Goal: Task Accomplishment & Management: Complete application form

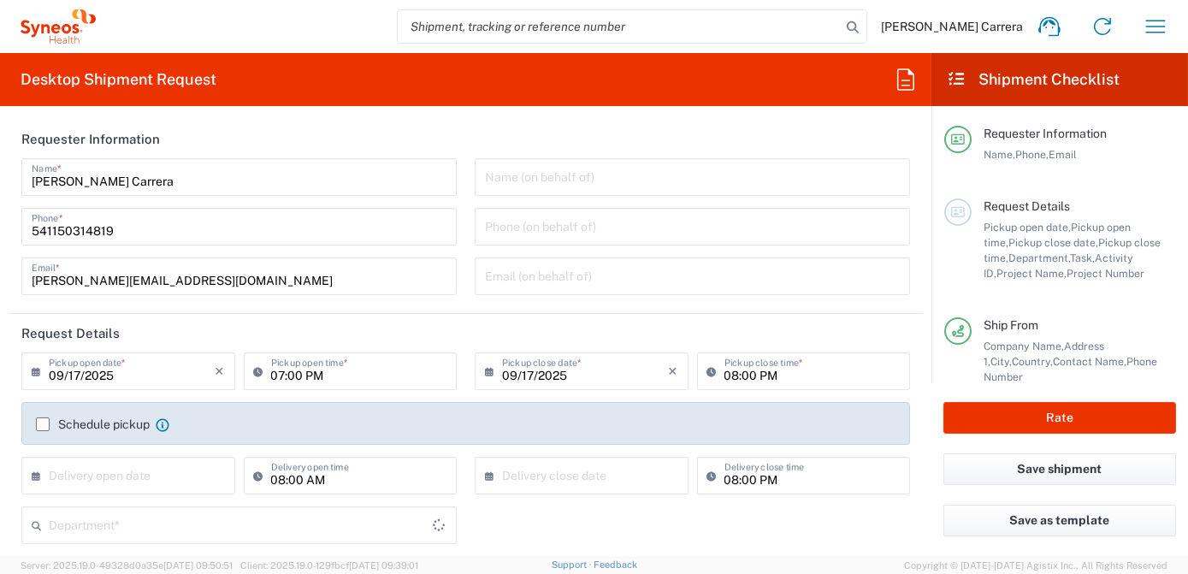
type input "Department"
type input "[GEOGRAPHIC_DATA]"
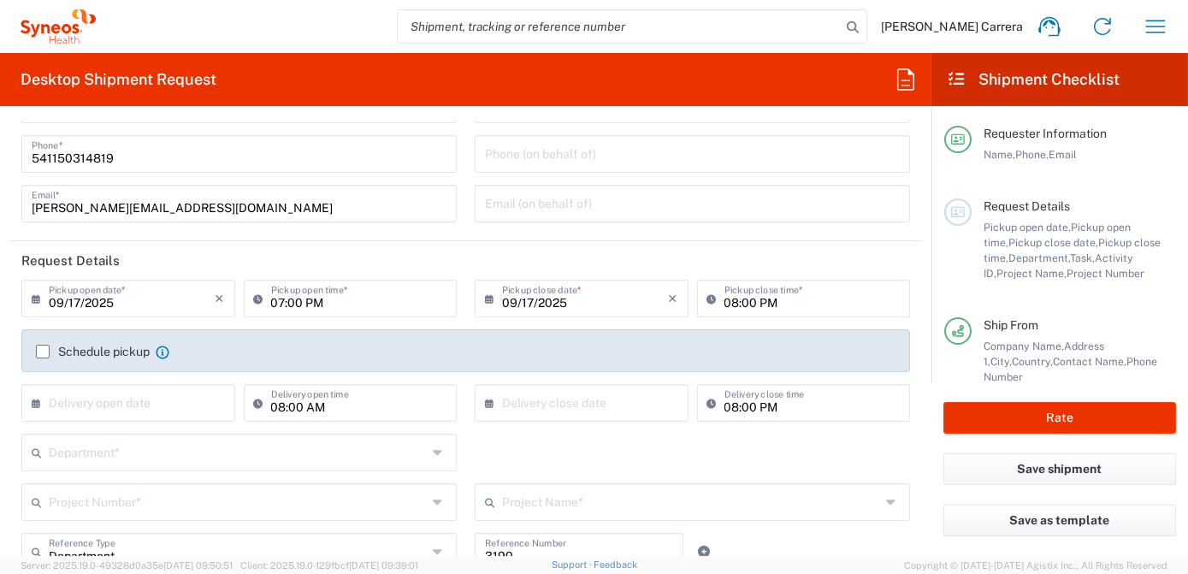
scroll to position [233, 0]
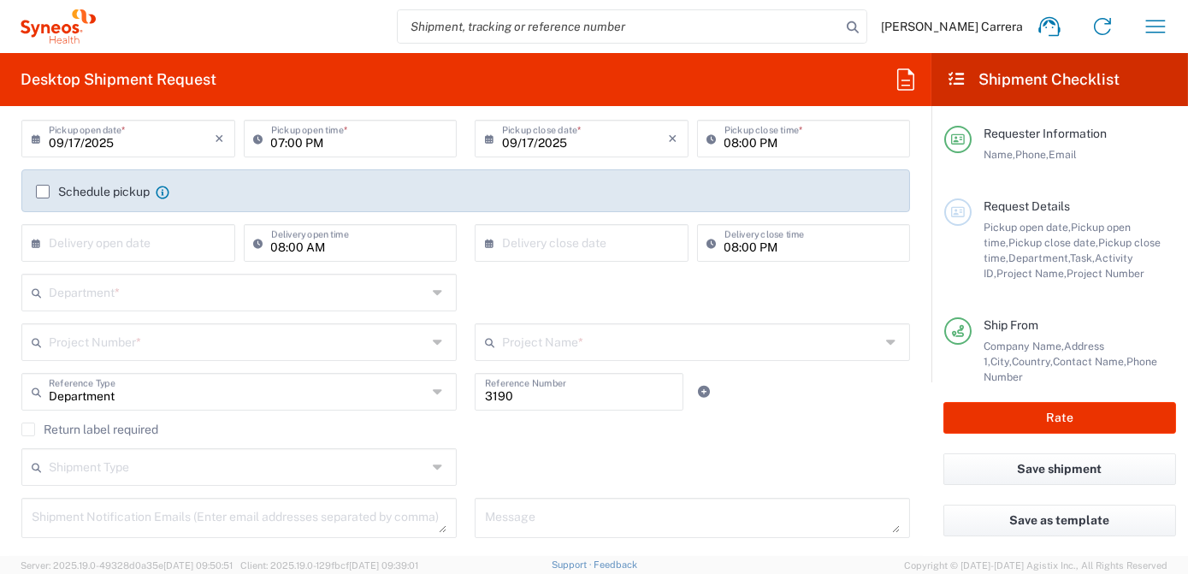
click at [124, 288] on input "text" at bounding box center [238, 291] width 378 height 30
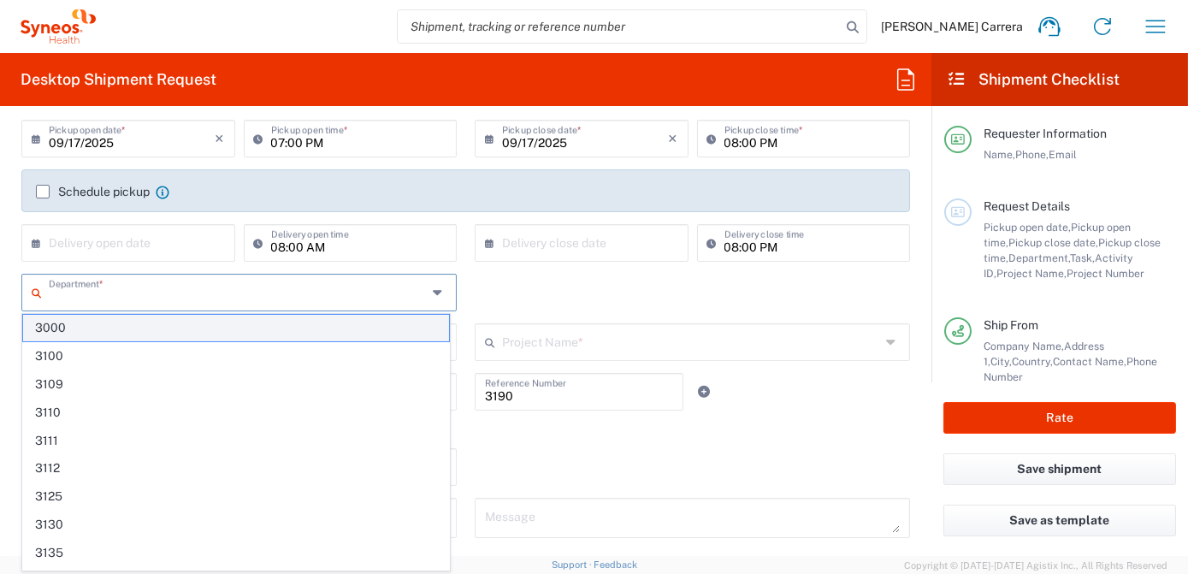
type input "Syneos Health Argentina SA"
type input "3190"
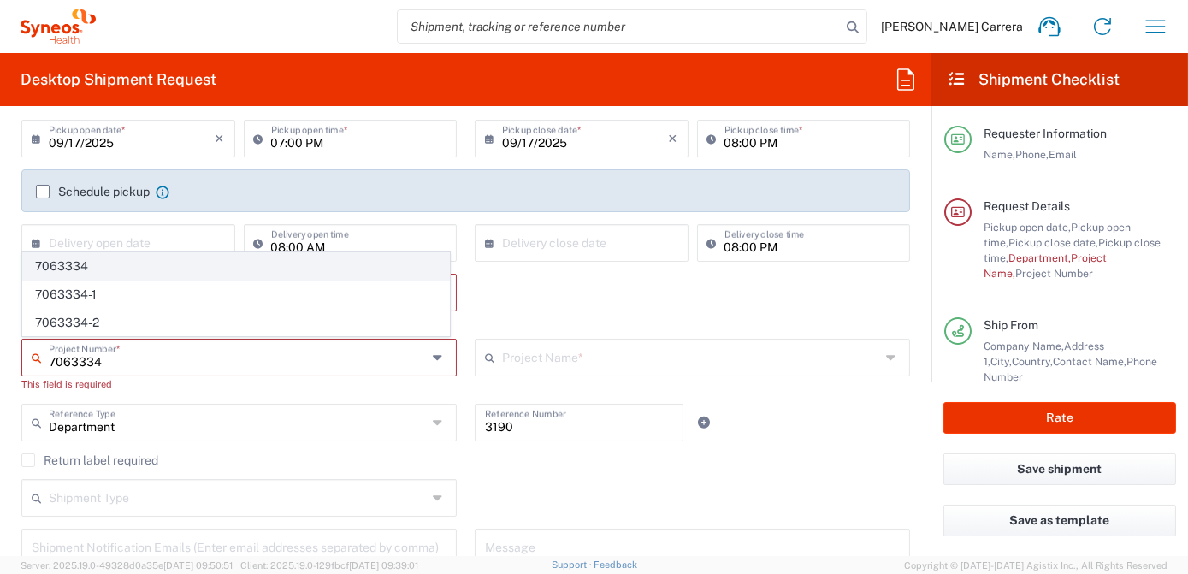
type input "7063334"
click at [68, 269] on span "7063334" at bounding box center [236, 266] width 426 height 27
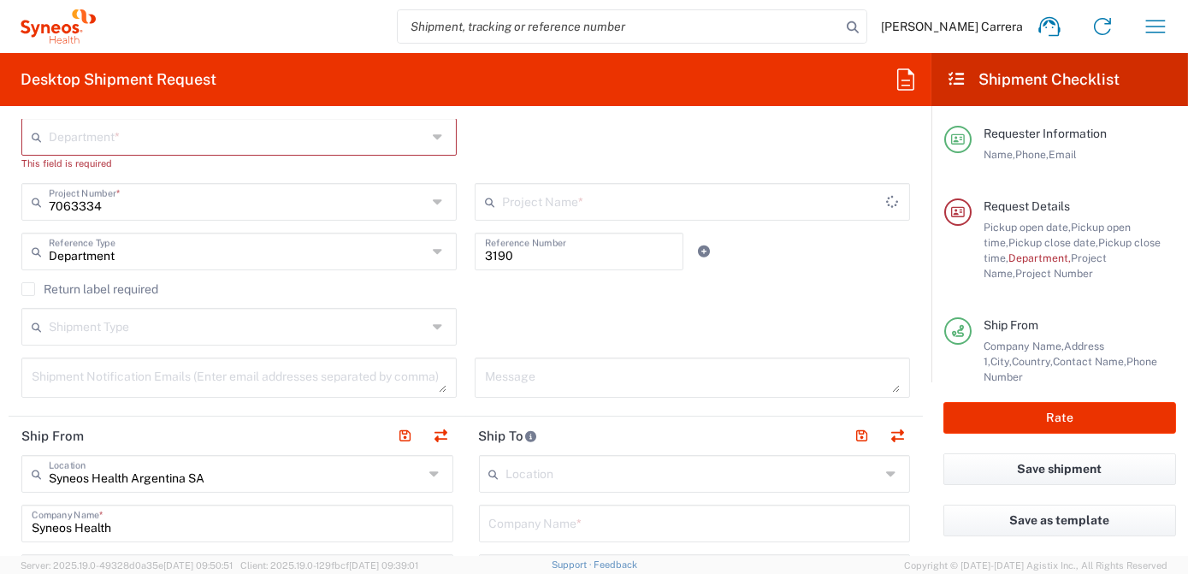
type input "Mineralys 7063334"
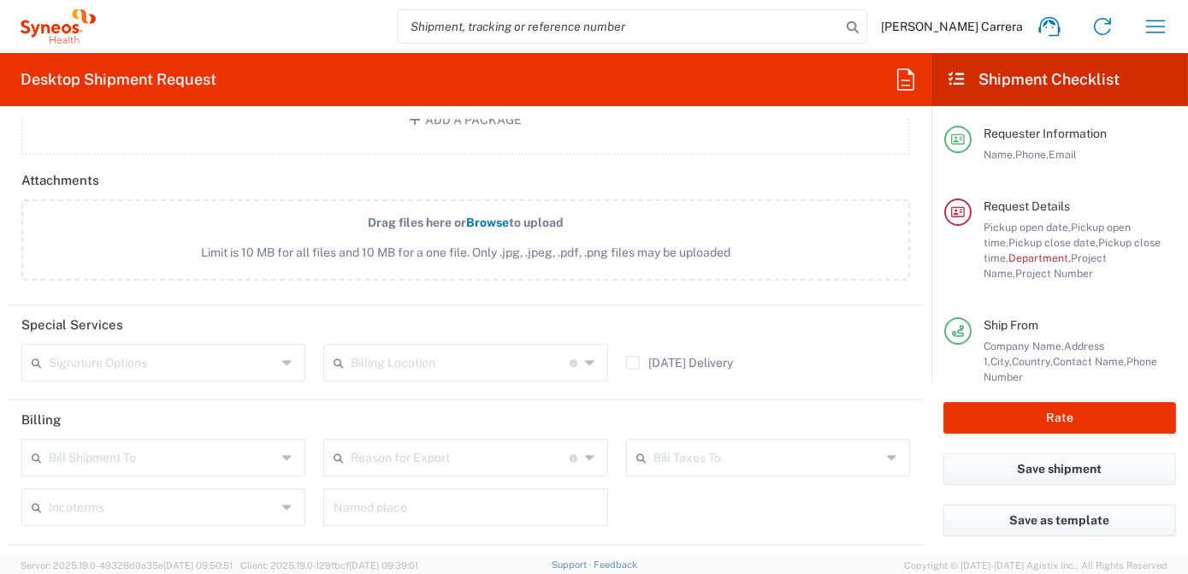
scroll to position [2109, 0]
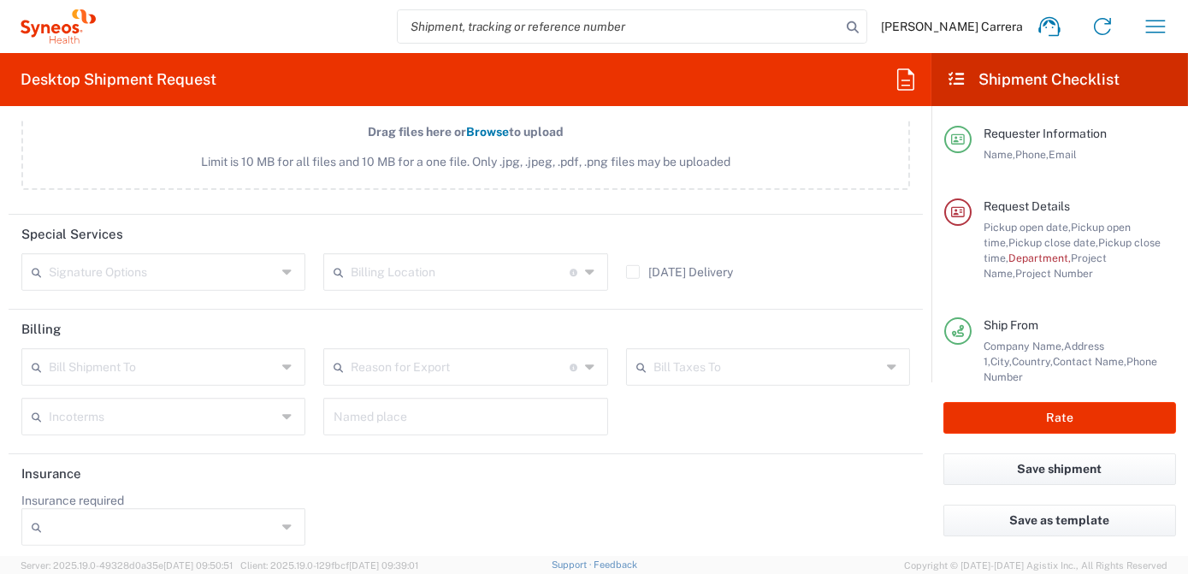
click at [412, 270] on input "text" at bounding box center [460, 271] width 219 height 30
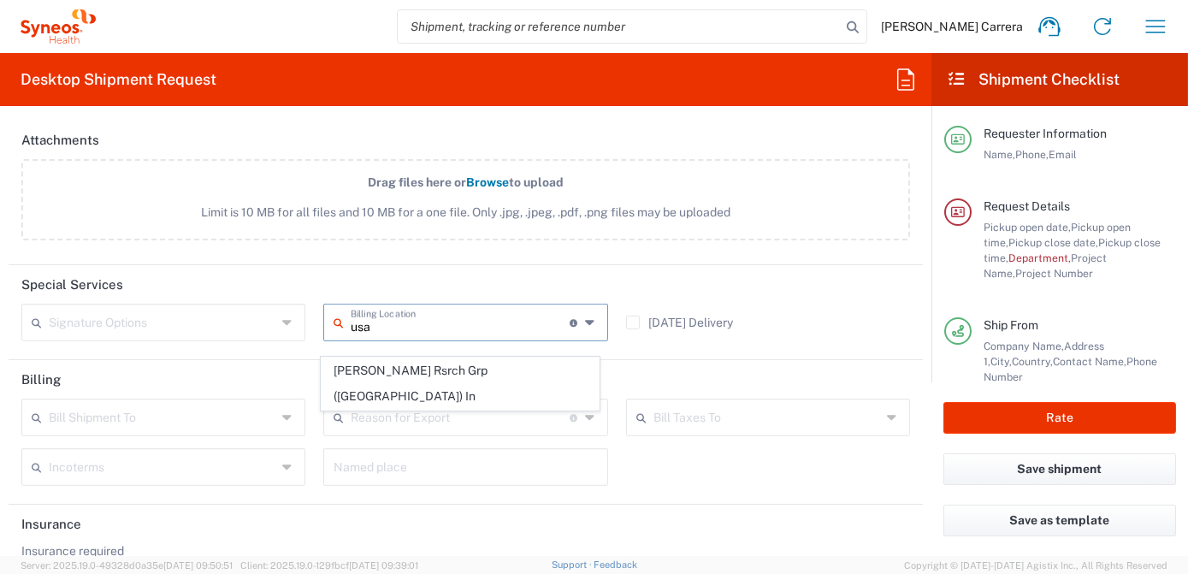
scroll to position [2032, 0]
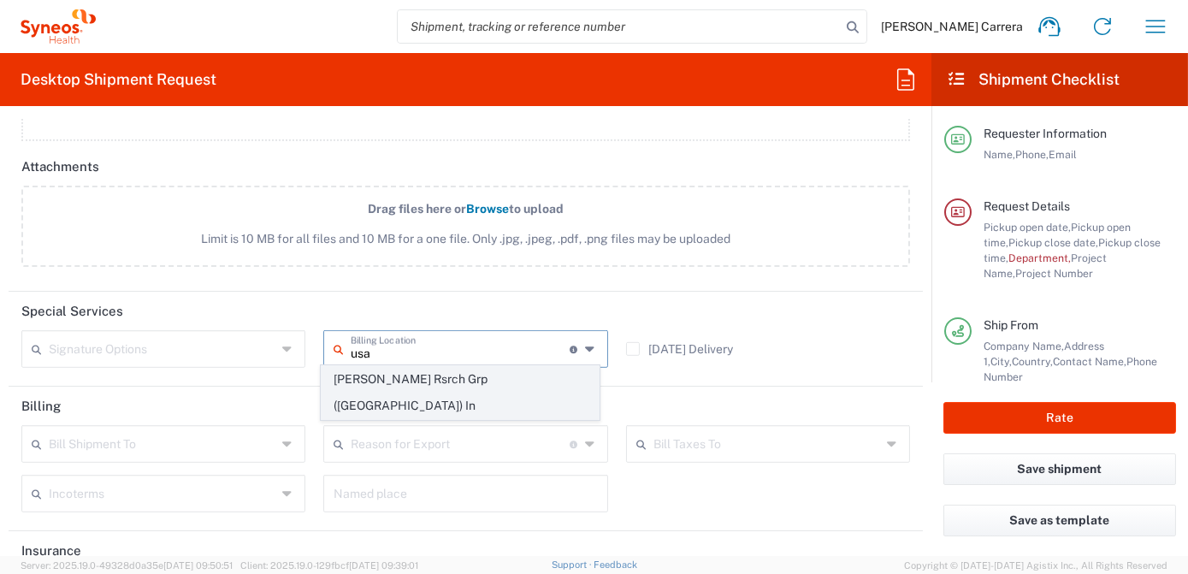
click at [396, 377] on span "[PERSON_NAME] Rsrch Grp ([GEOGRAPHIC_DATA]) In" at bounding box center [460, 392] width 277 height 53
type input "[PERSON_NAME] Rsrch Grp ([GEOGRAPHIC_DATA]) In"
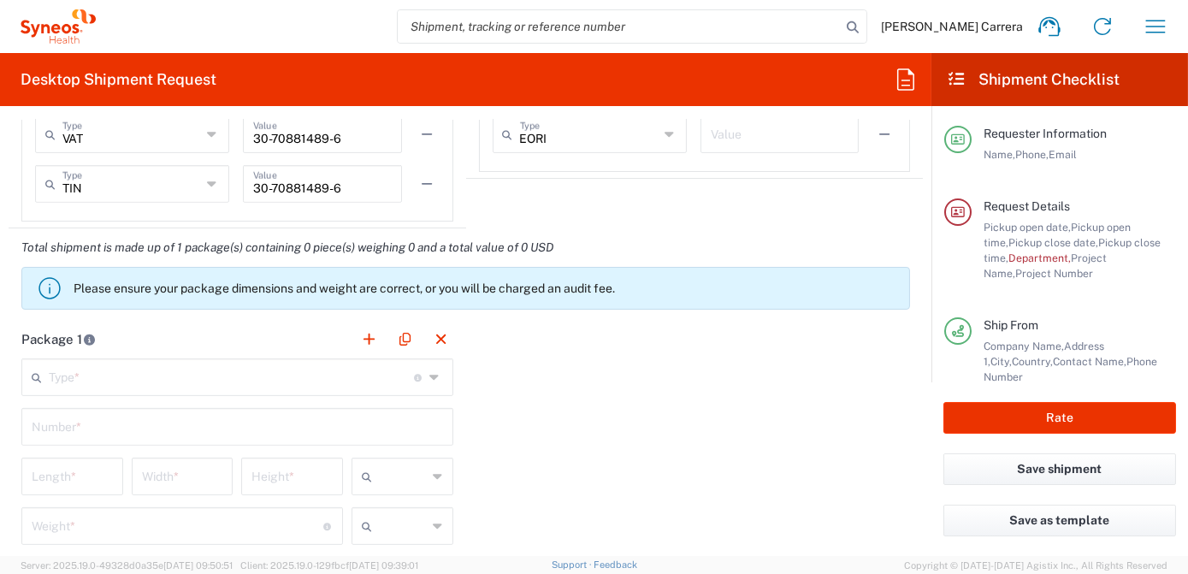
scroll to position [1409, 0]
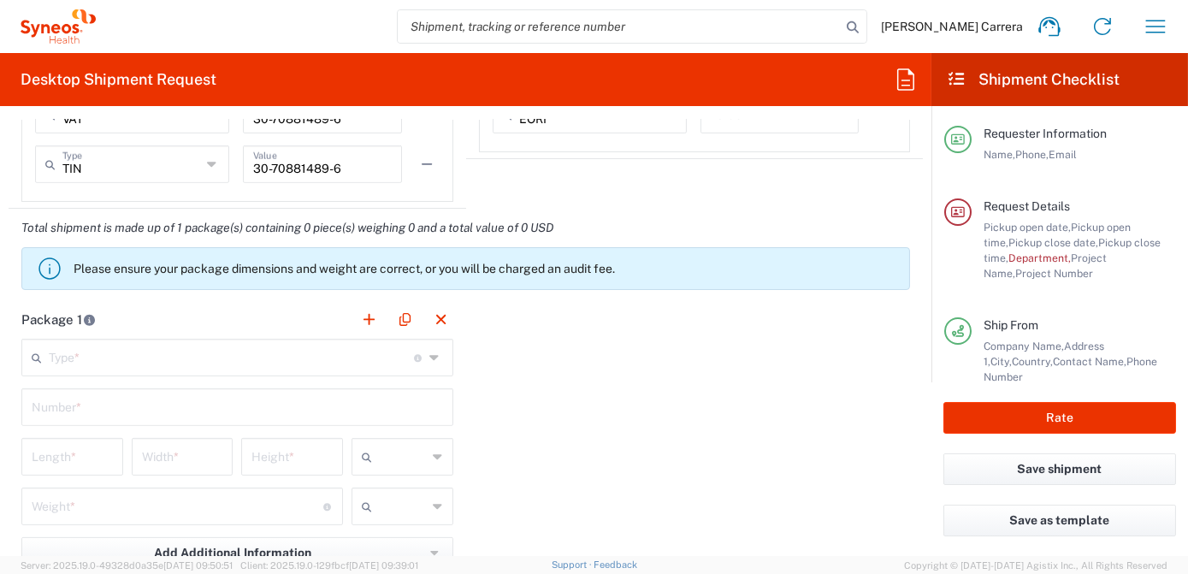
click at [85, 355] on input "text" at bounding box center [231, 356] width 365 height 30
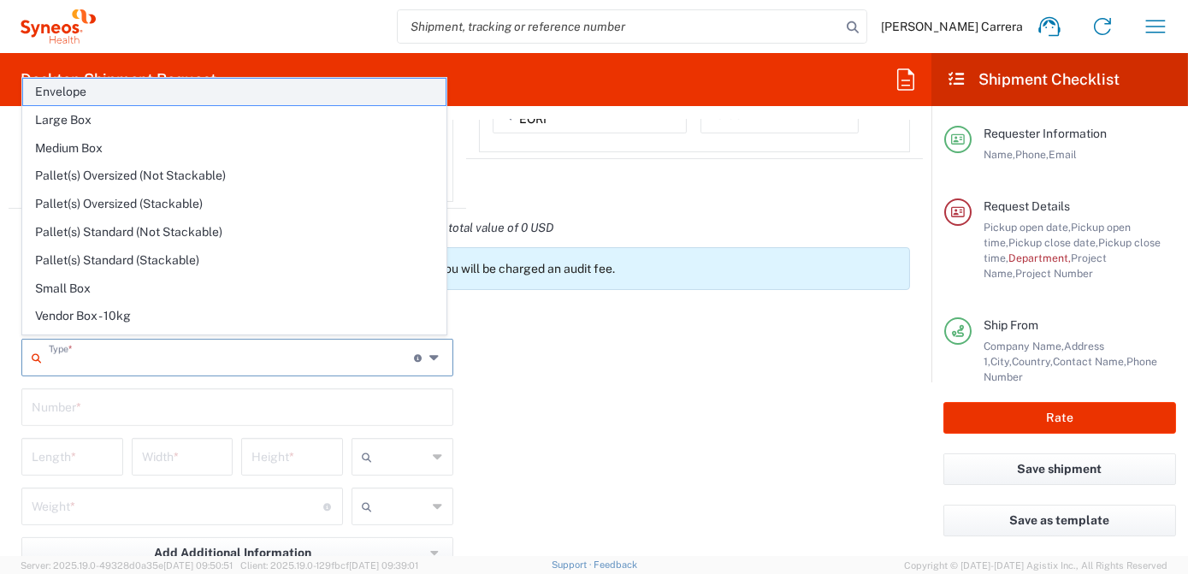
click at [109, 93] on span "Envelope" at bounding box center [234, 92] width 422 height 27
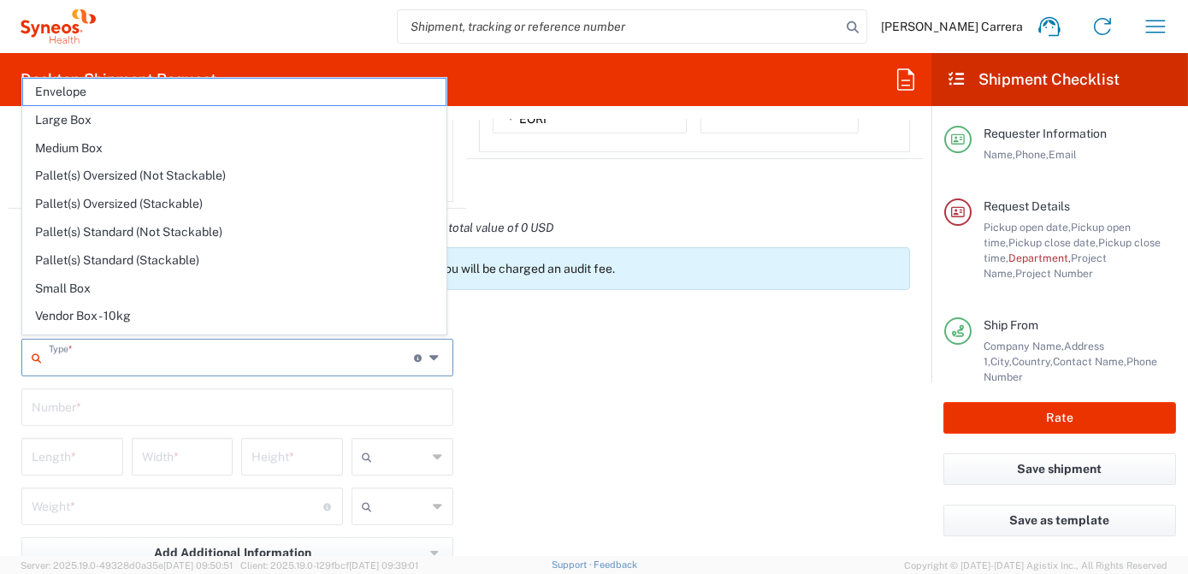
type input "Envelope"
type input "1"
type input "9.5"
type input "12.5"
type input "0.25"
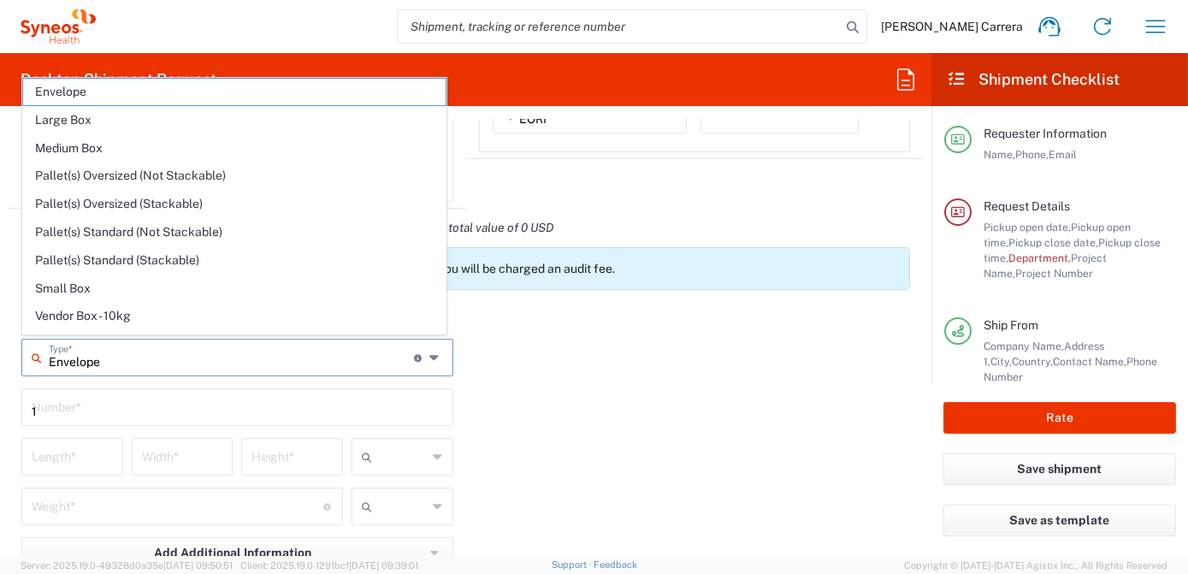
type input "in"
type input "0.45"
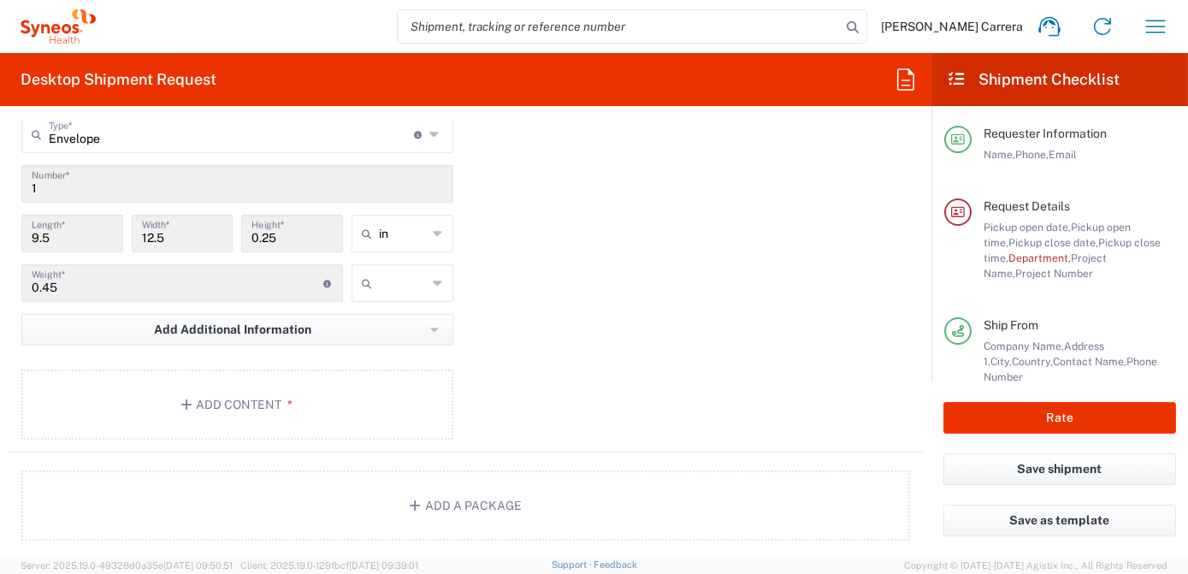
scroll to position [1643, 0]
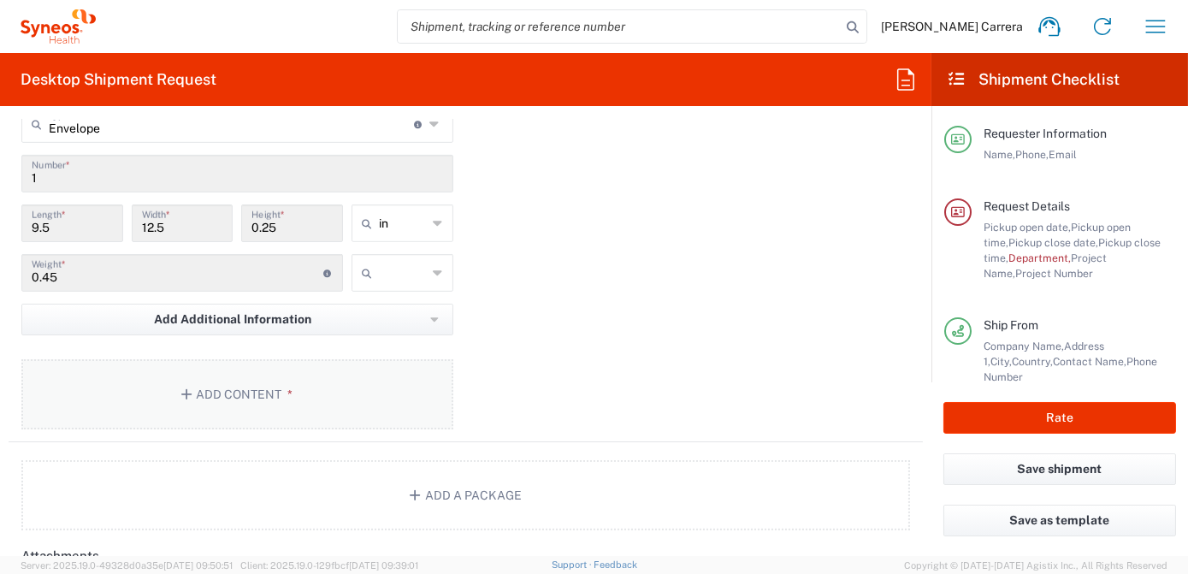
click at [229, 370] on button "Add Content *" at bounding box center [237, 394] width 432 height 70
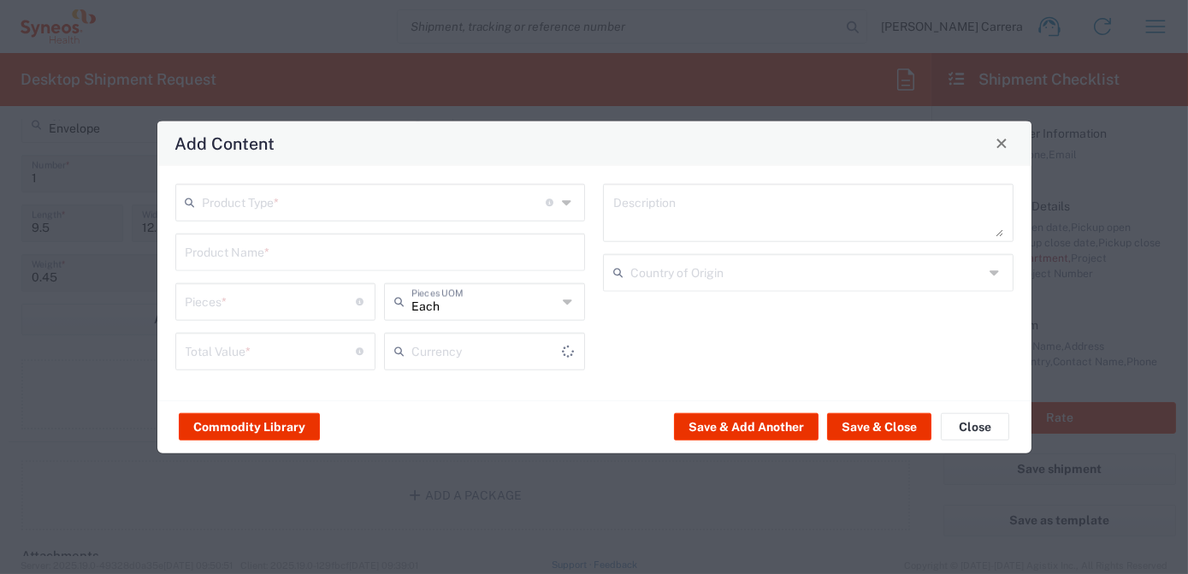
click at [225, 381] on div "Product Type * Document: Paper document generated internally by Syneos, a clien…" at bounding box center [594, 282] width 874 height 234
type input "US Dollar"
click at [257, 204] on input "text" at bounding box center [375, 201] width 344 height 30
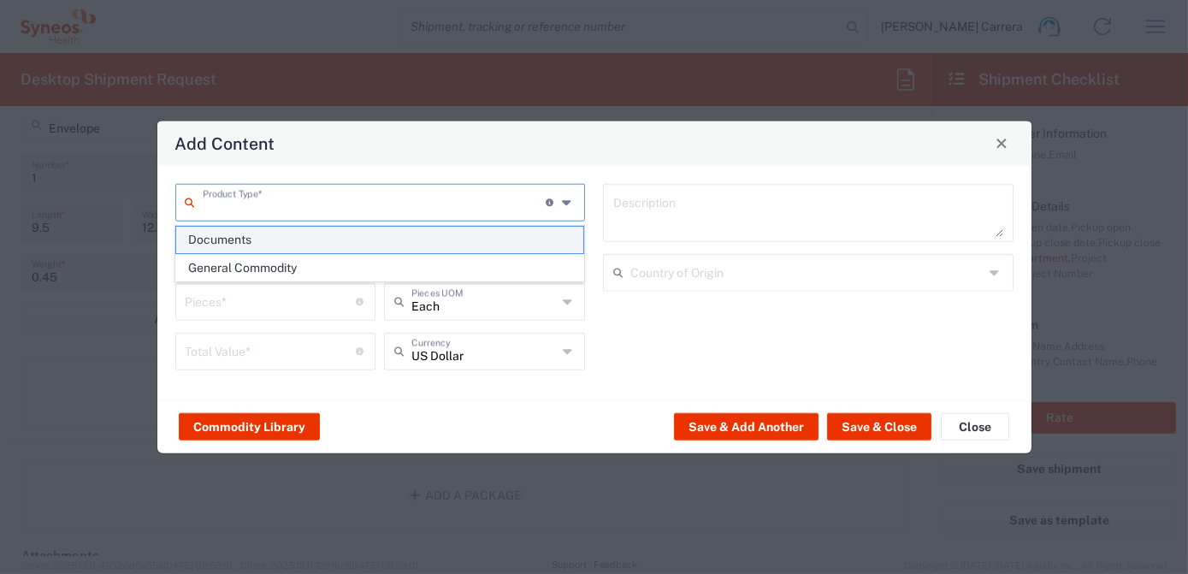
click at [251, 242] on span "Documents" at bounding box center [379, 240] width 407 height 27
type input "Documents"
type input "1"
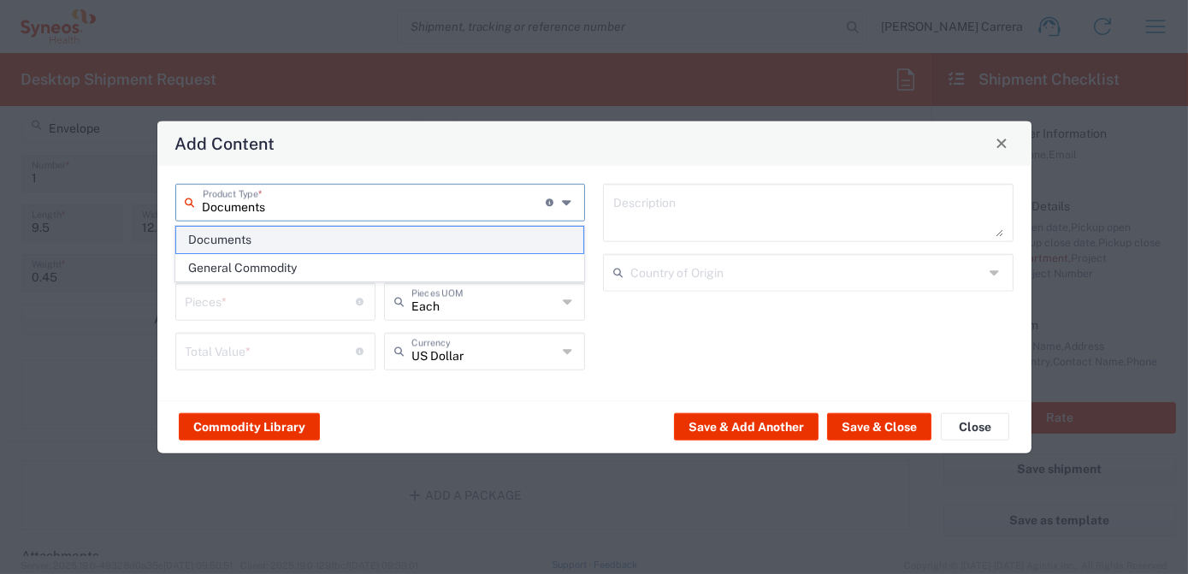
type textarea "Documents"
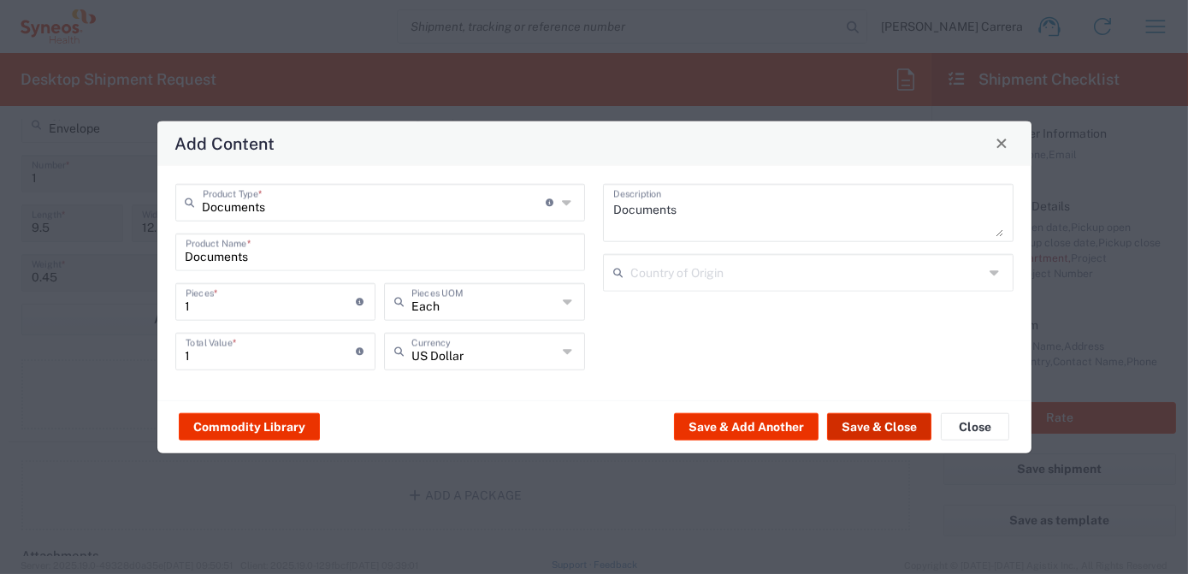
click at [864, 428] on button "Save & Close" at bounding box center [879, 426] width 104 height 27
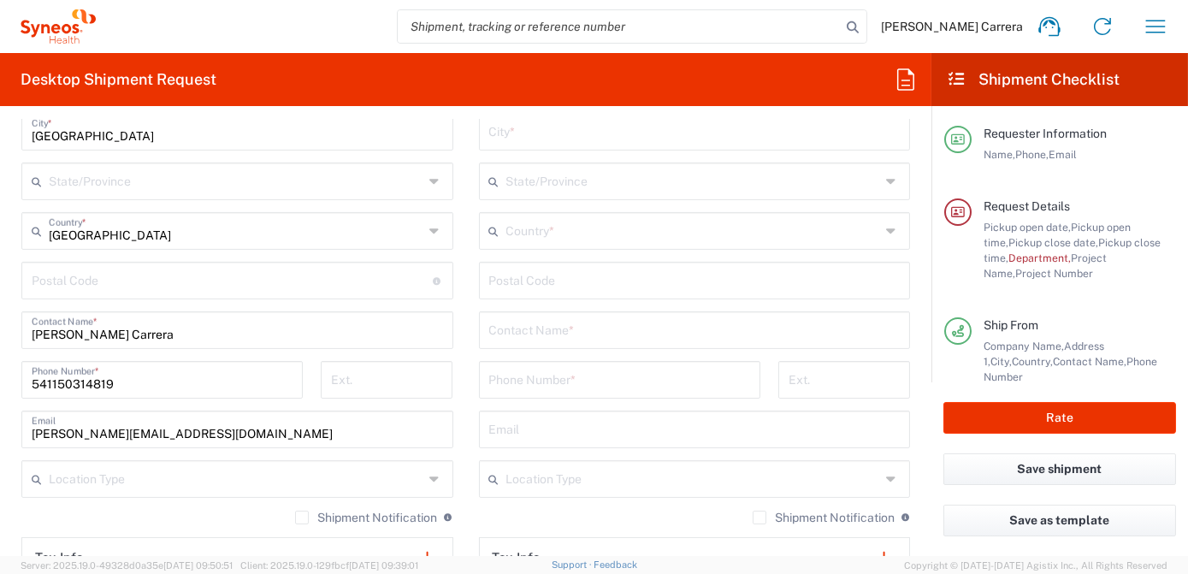
scroll to position [943, 0]
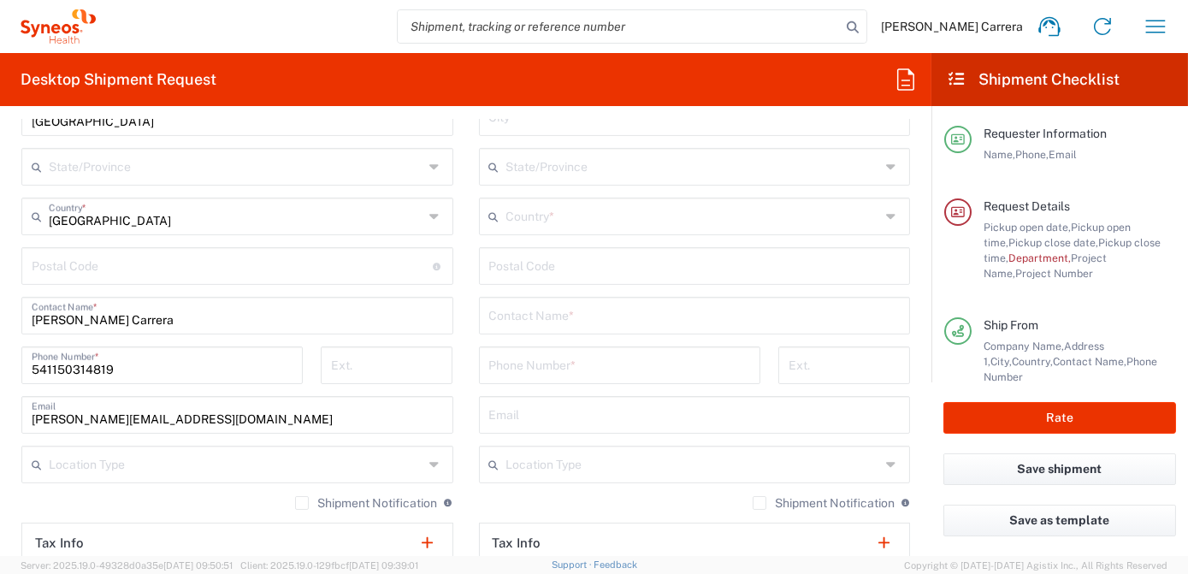
click at [0, 314] on html "[PERSON_NAME] Carrera Home Shipment estimator Shipment tracking Desktop shipmen…" at bounding box center [594, 287] width 1188 height 574
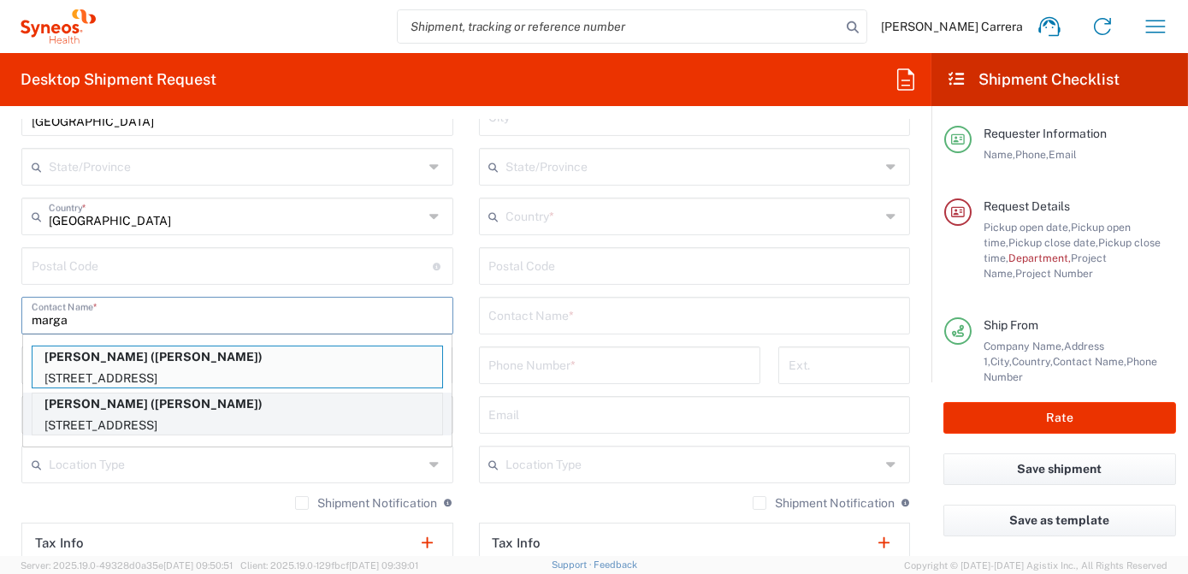
type input "marga"
click at [214, 416] on p "[STREET_ADDRESS]" at bounding box center [237, 425] width 410 height 21
type input "[PERSON_NAME]"
type input "[STREET_ADDRESS]"
type input "[GEOGRAPHIC_DATA]"
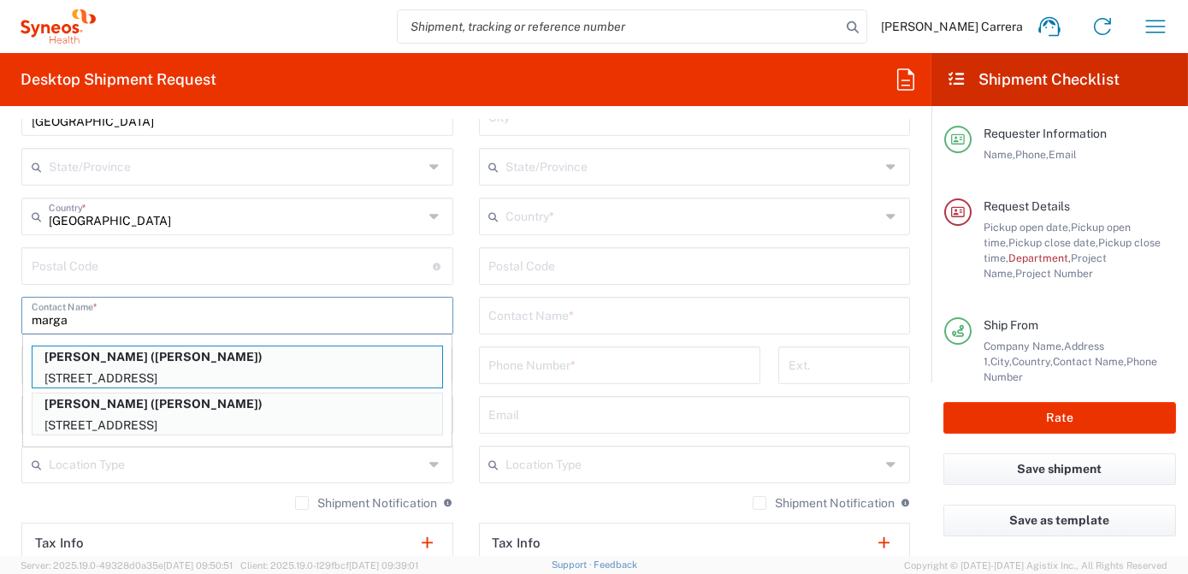
type input "[GEOGRAPHIC_DATA]"
type input "32176"
type input "[PERSON_NAME]"
type input "14045801076"
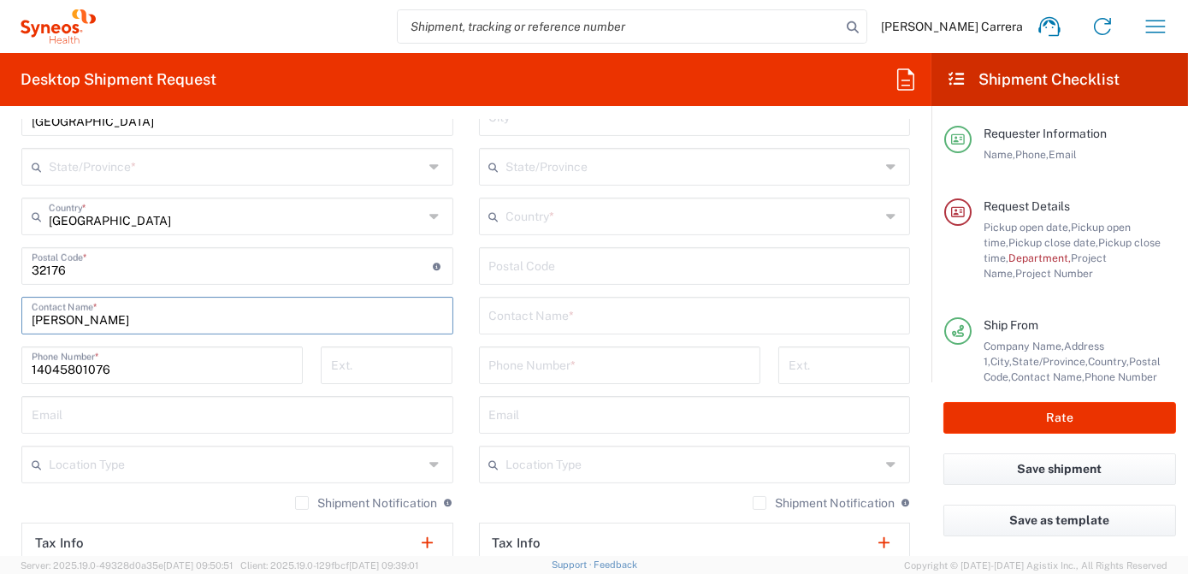
type input "[US_STATE]"
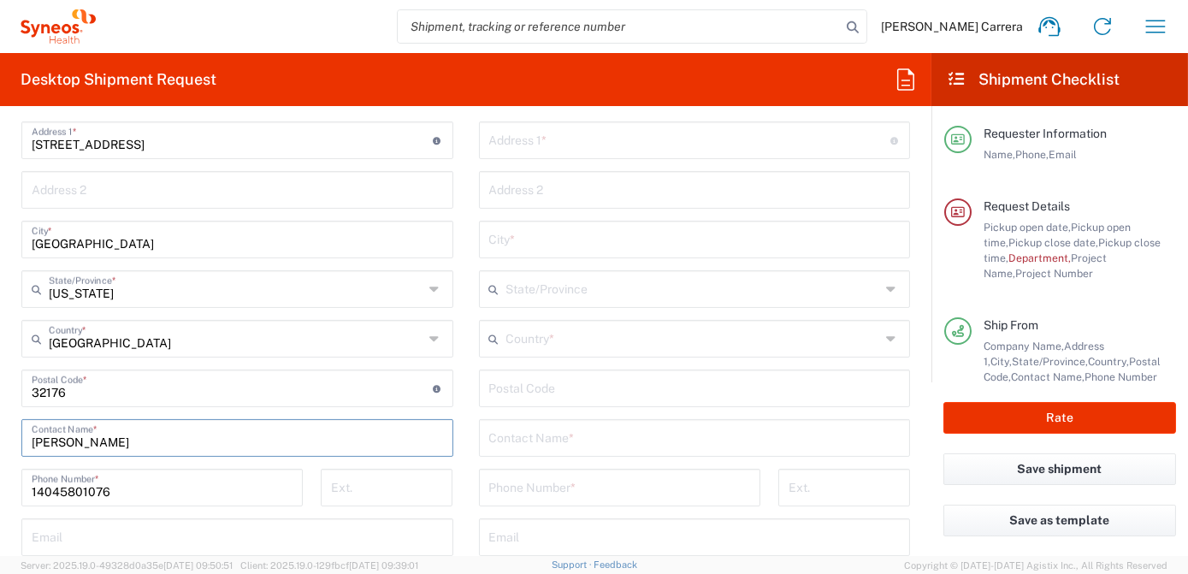
scroll to position [554, 0]
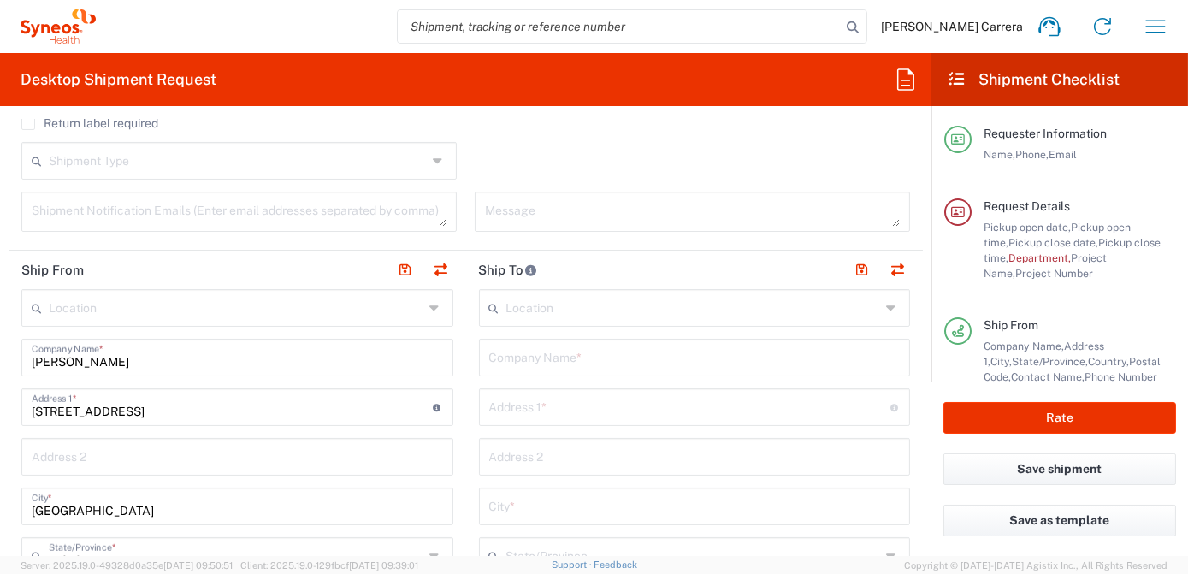
click at [555, 359] on input "text" at bounding box center [694, 356] width 411 height 30
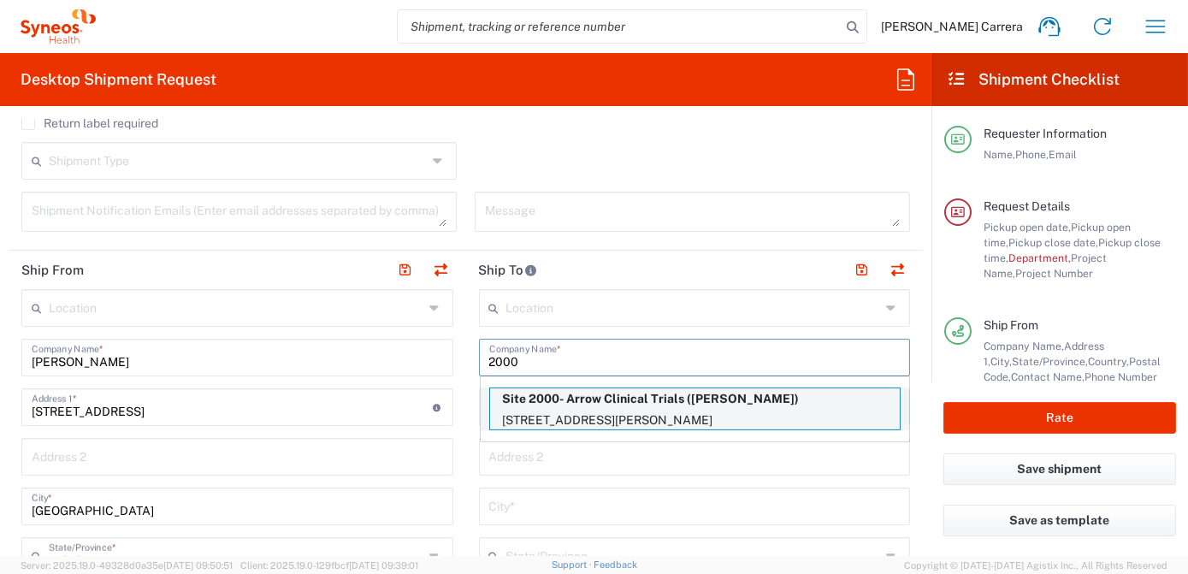
click at [579, 410] on p "[STREET_ADDRESS][PERSON_NAME]" at bounding box center [695, 420] width 410 height 21
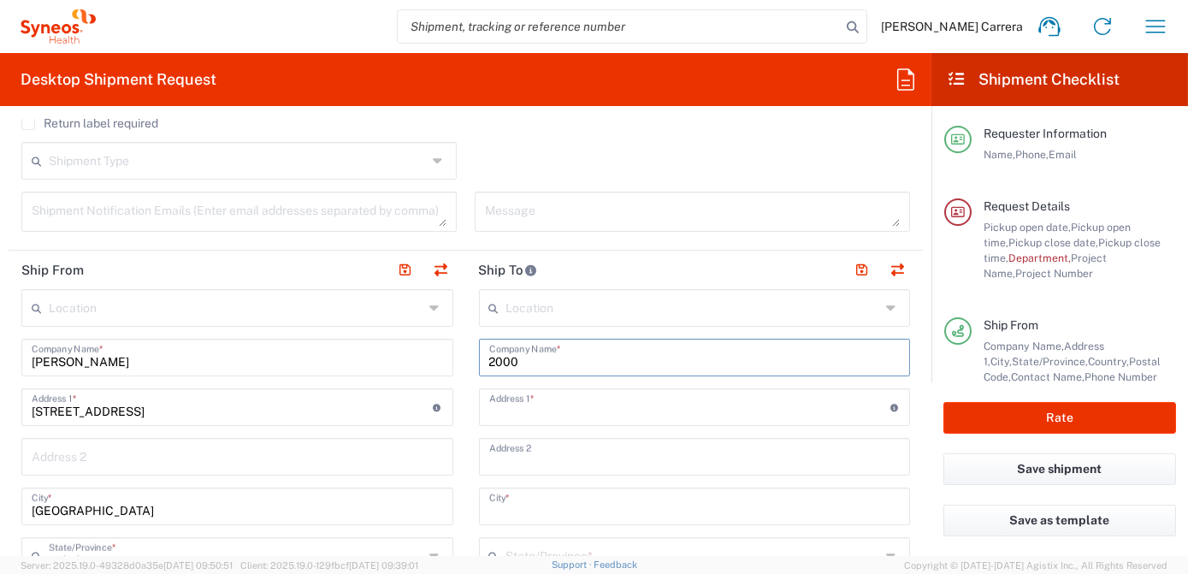
type input "Site 2000- Arrow Clinical Trials"
type input "[STREET_ADDRESS][PERSON_NAME]"
type input "Suite 120"
type input "[GEOGRAPHIC_DATA]"
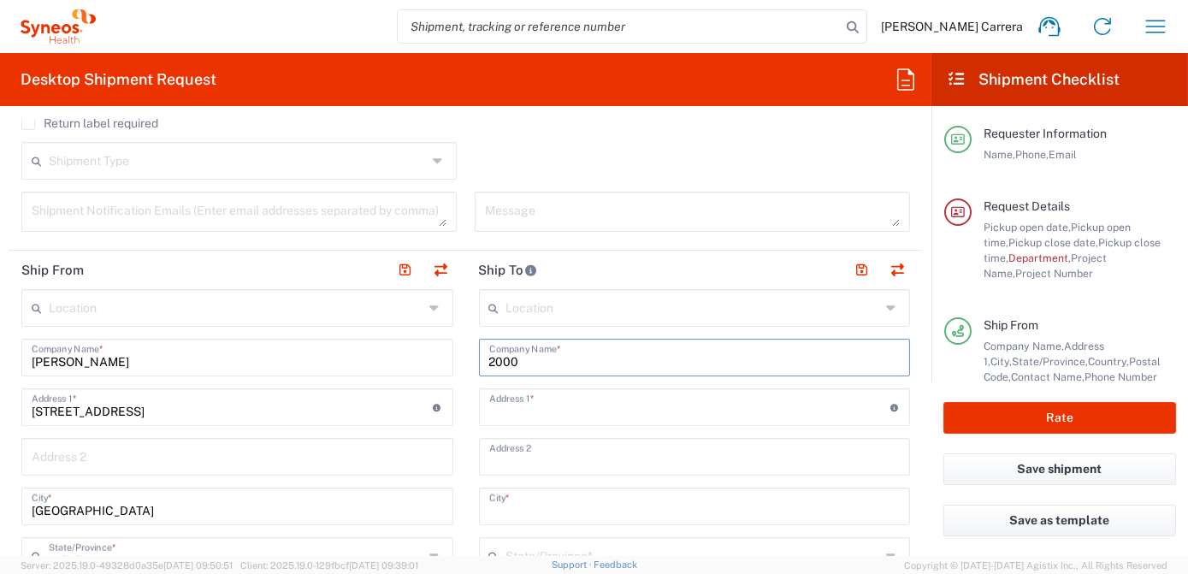
type input "32117"
type input "[PERSON_NAME]"
type input "[PHONE_NUMBER]"
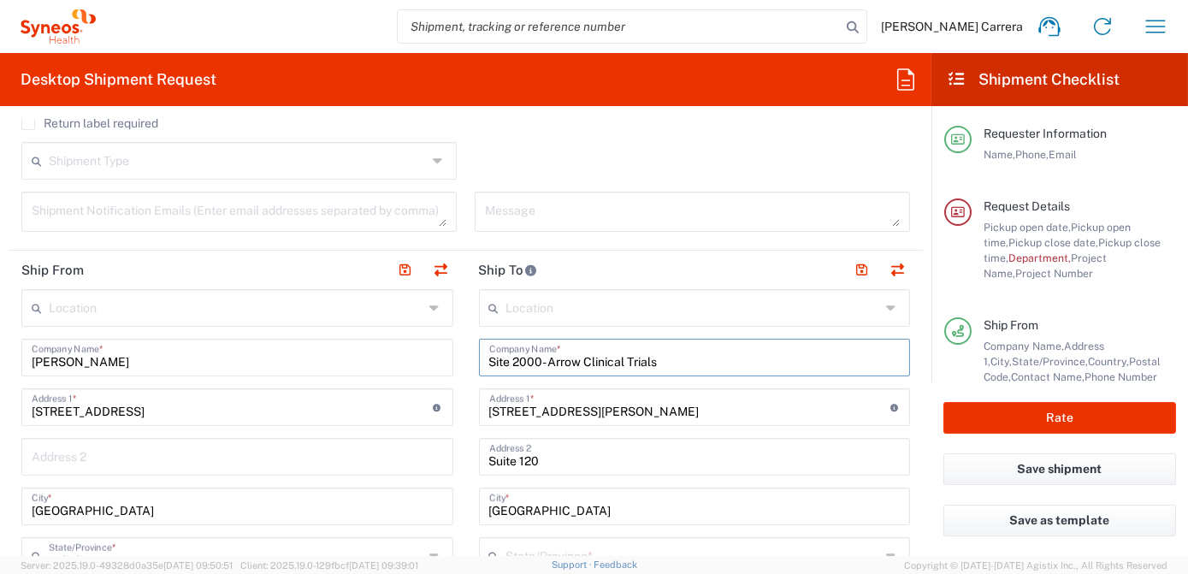
type input "[US_STATE]"
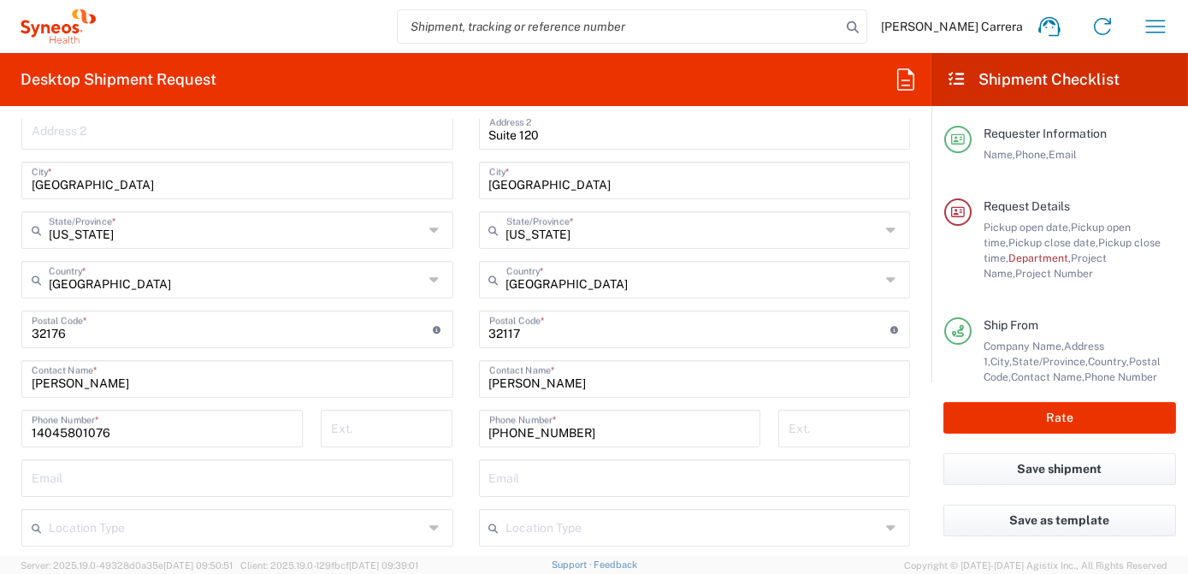
scroll to position [1021, 0]
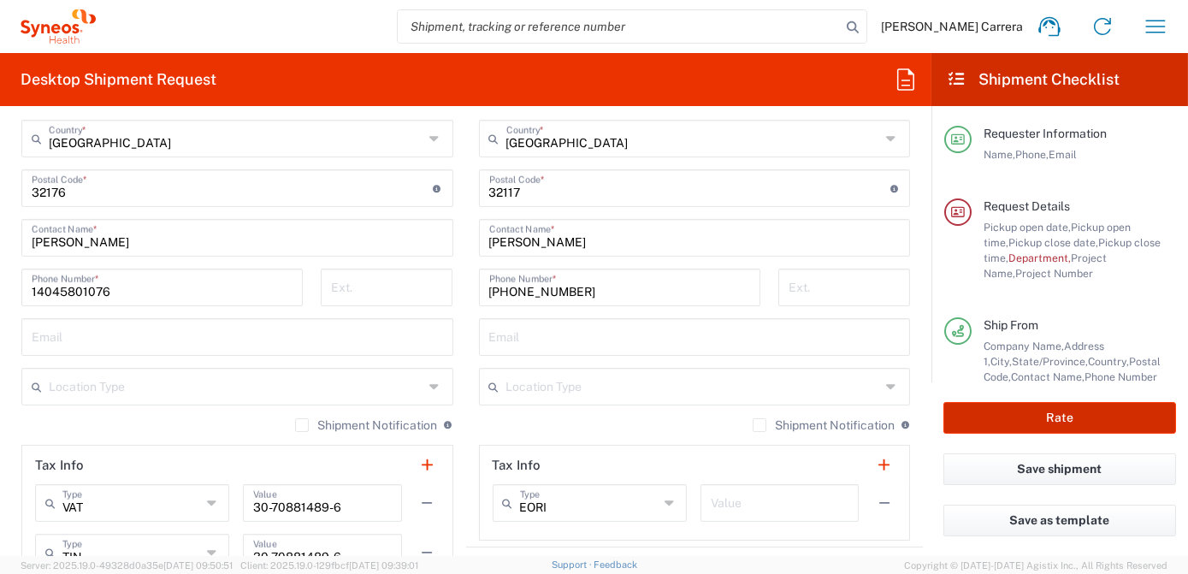
click at [1019, 418] on button "Rate" at bounding box center [1059, 418] width 233 height 32
type input "7063334"
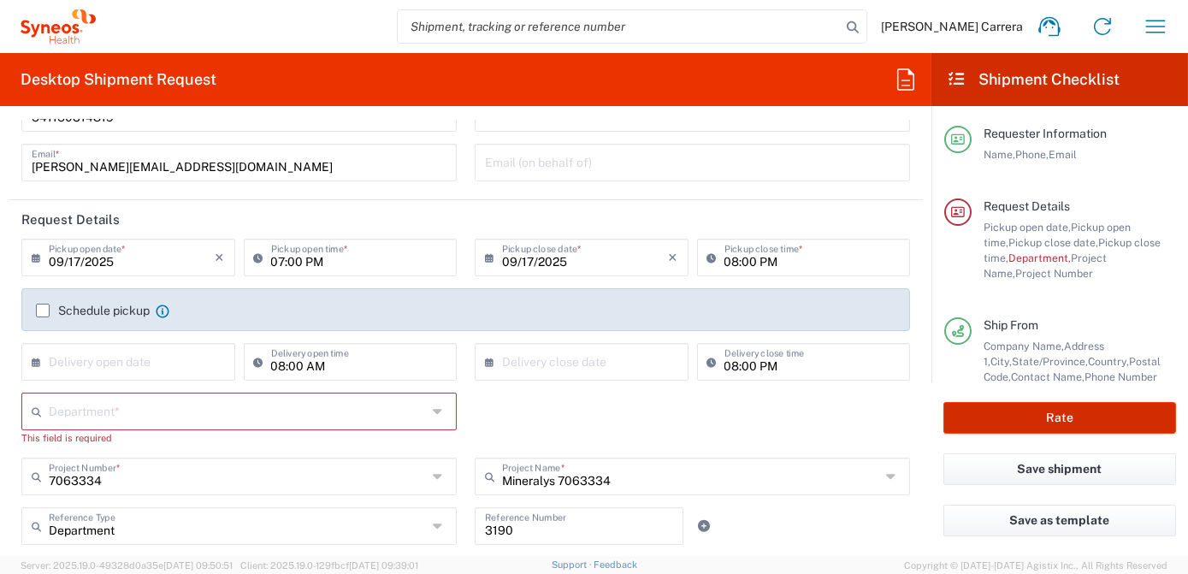
scroll to position [88, 0]
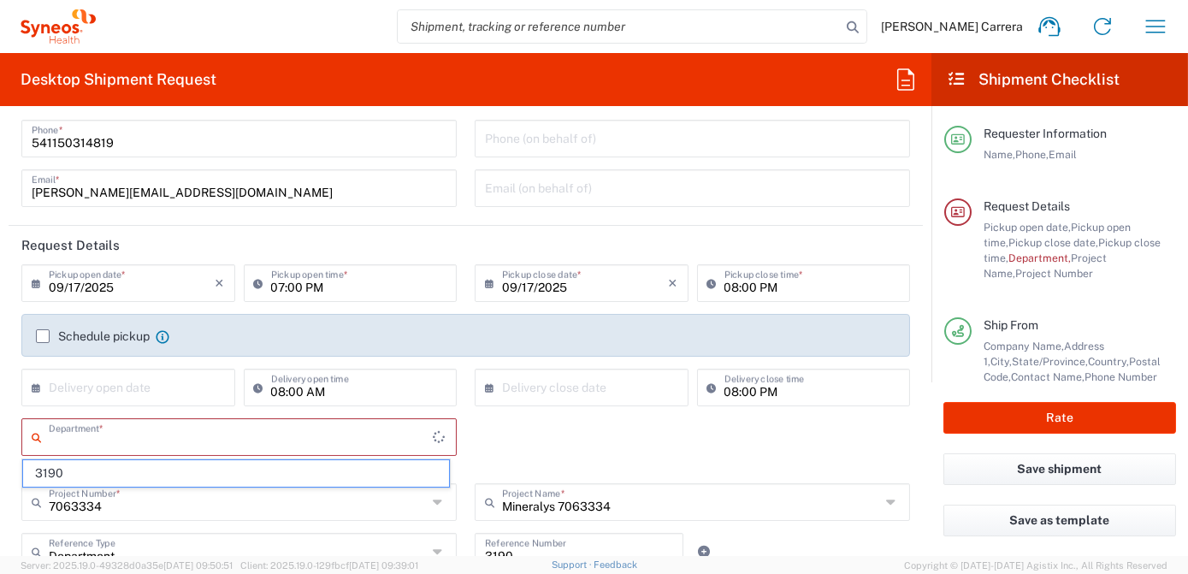
click at [82, 437] on input "text" at bounding box center [241, 436] width 384 height 30
type input "3190"
click at [65, 466] on span "3190" at bounding box center [236, 473] width 426 height 27
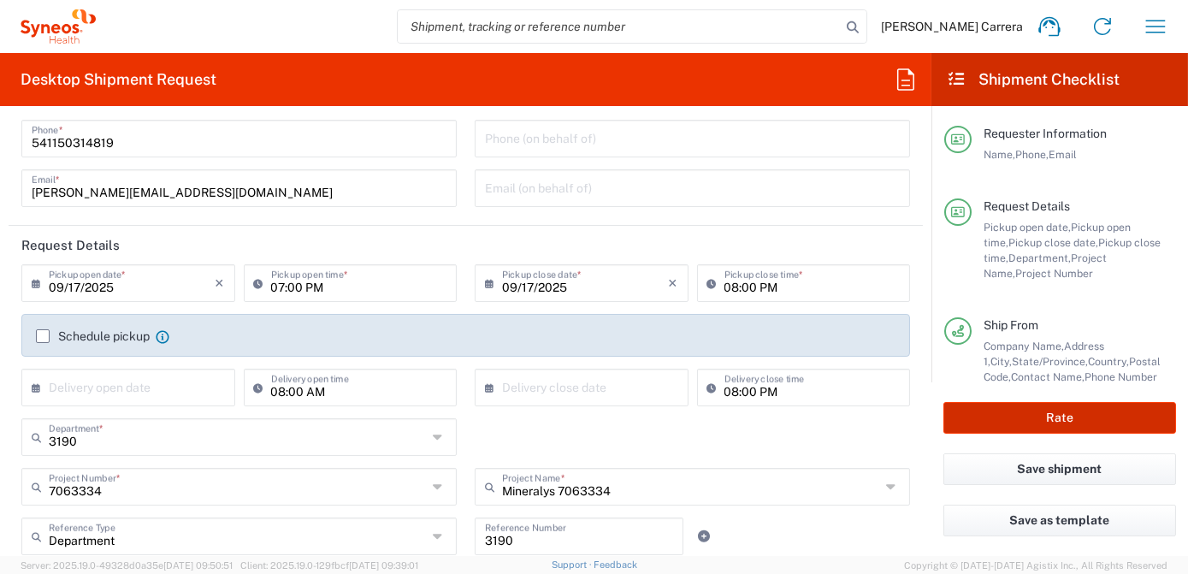
click at [1024, 418] on button "Rate" at bounding box center [1059, 418] width 233 height 32
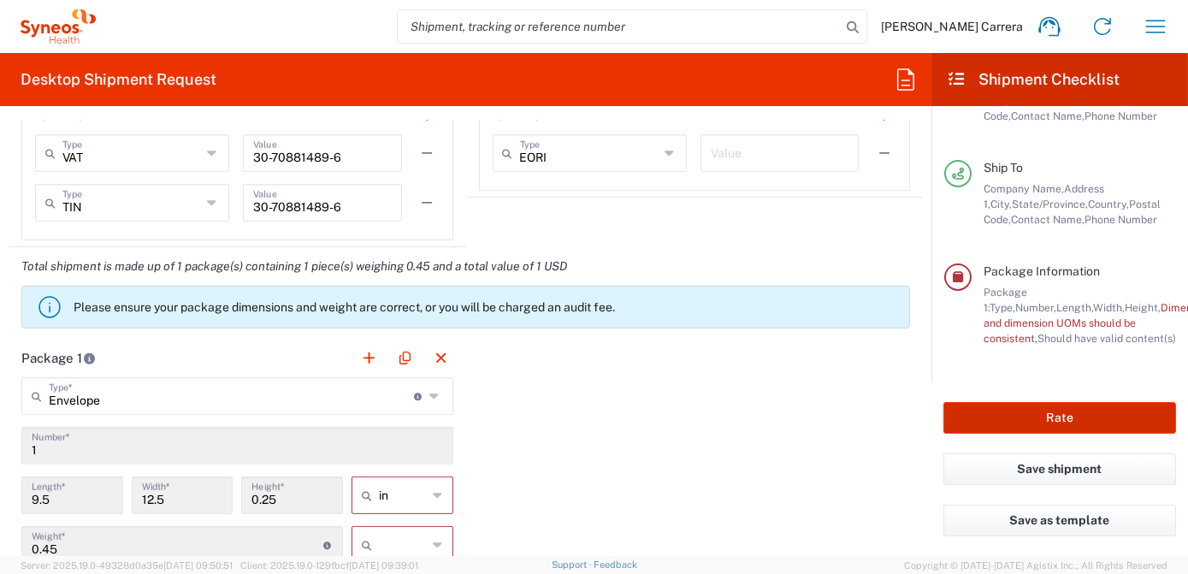
scroll to position [1409, 0]
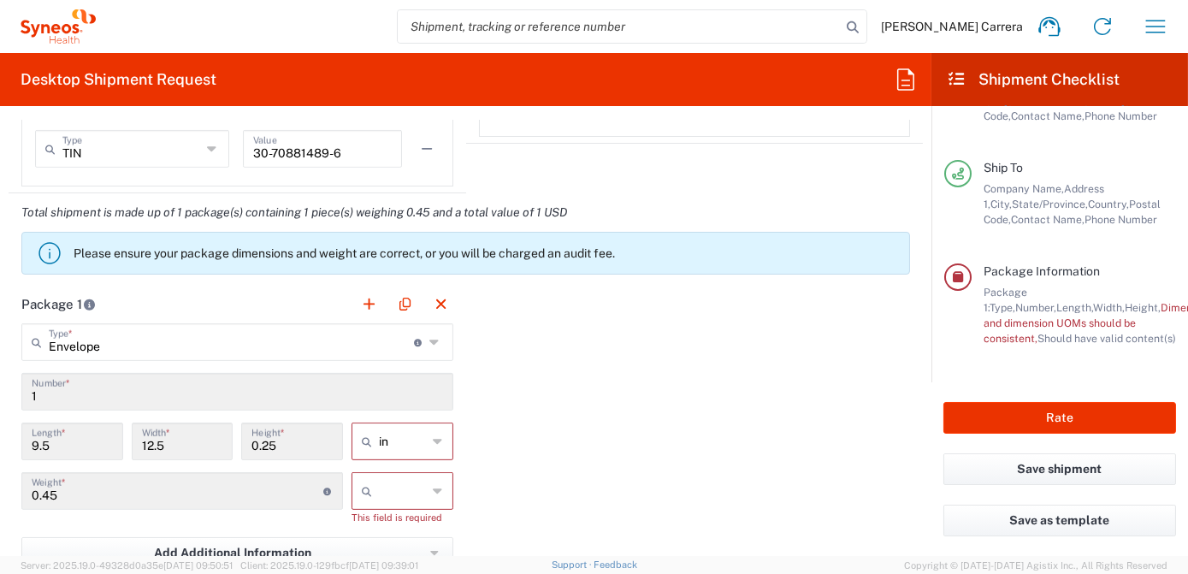
click at [395, 484] on input "text" at bounding box center [403, 490] width 49 height 27
click at [377, 548] on span "lbs" at bounding box center [397, 553] width 97 height 27
type input "lbs"
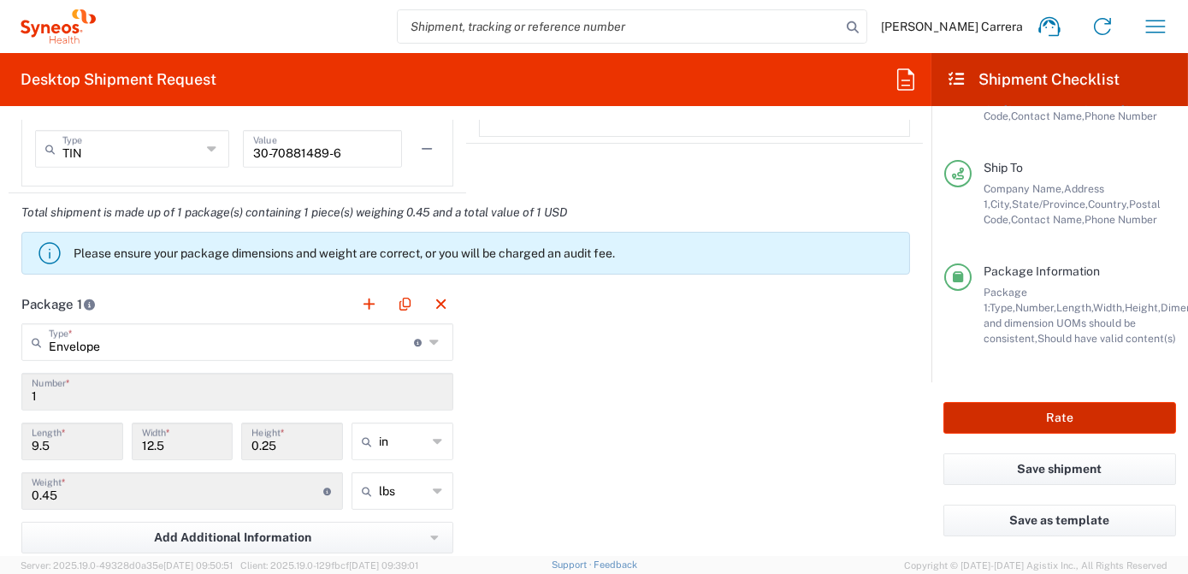
click at [1095, 403] on button "Rate" at bounding box center [1059, 418] width 233 height 32
click at [1083, 420] on button "Rate" at bounding box center [1059, 418] width 233 height 32
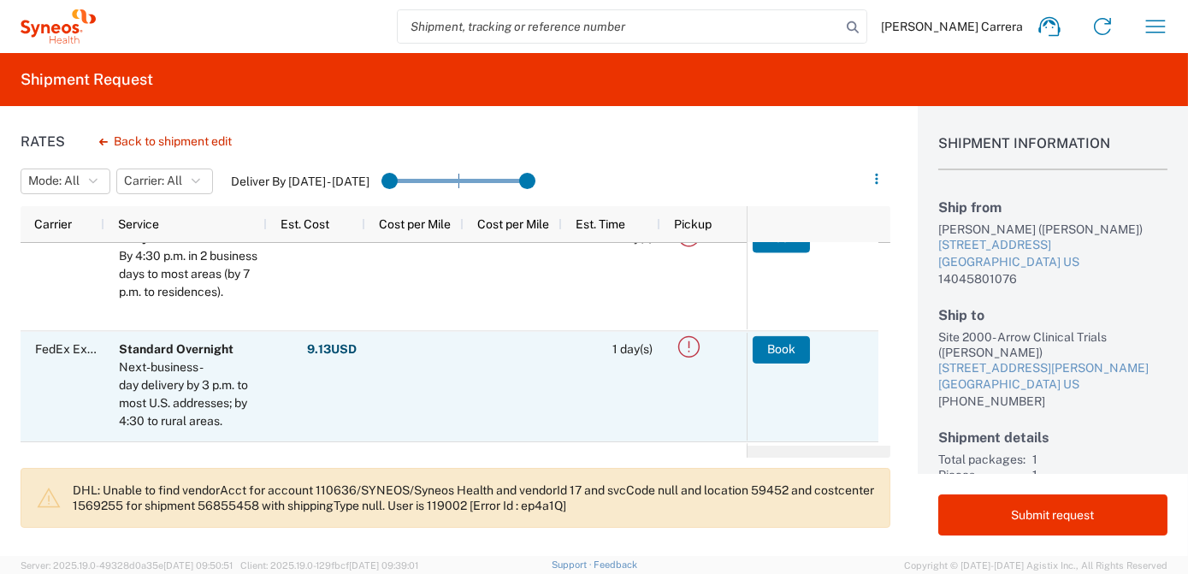
scroll to position [155, 0]
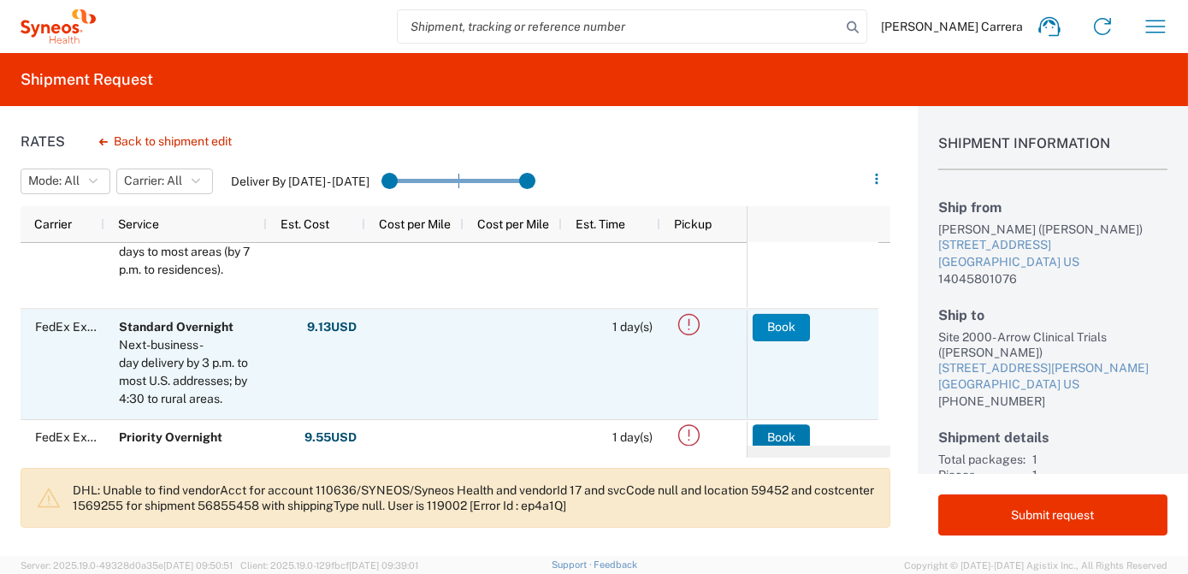
click at [779, 328] on button "Book" at bounding box center [780, 326] width 57 height 27
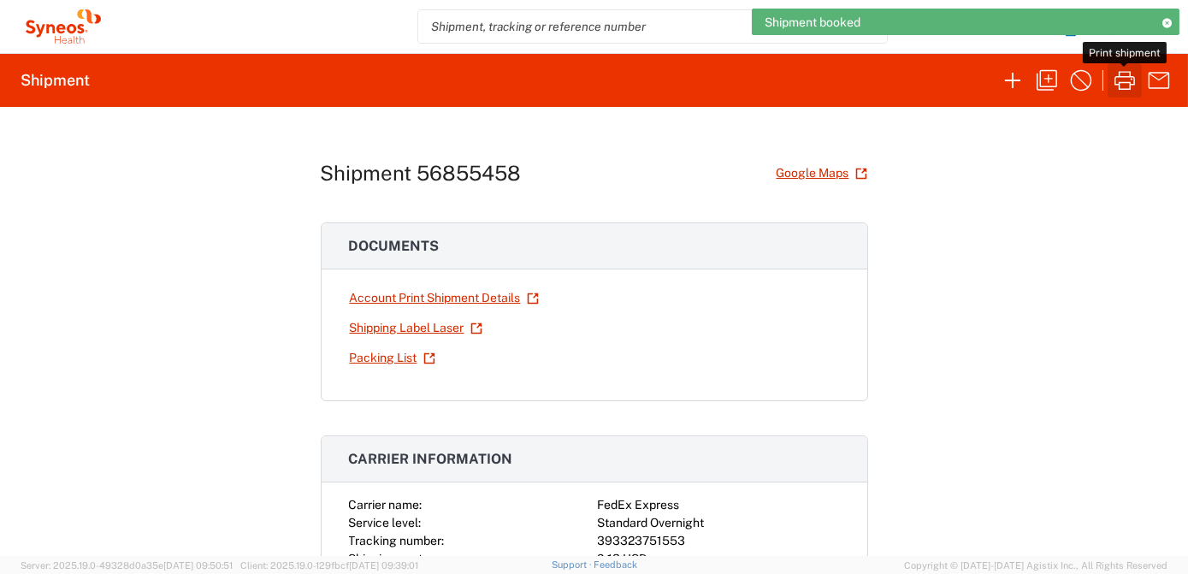
click at [1117, 80] on icon "button" at bounding box center [1124, 80] width 27 height 27
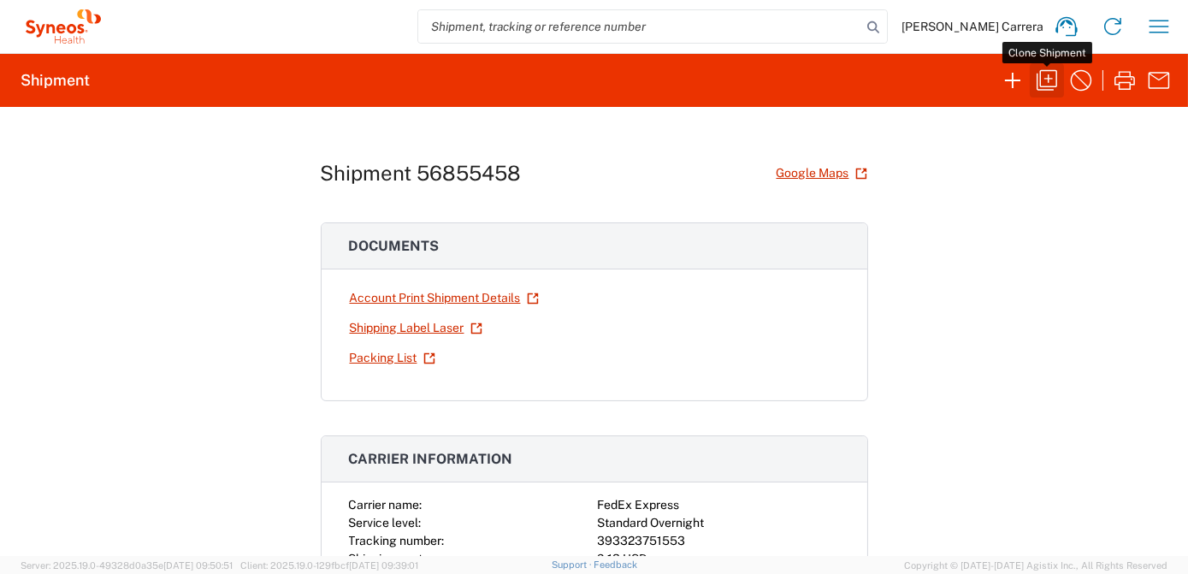
click at [1054, 80] on icon "button" at bounding box center [1046, 80] width 27 height 27
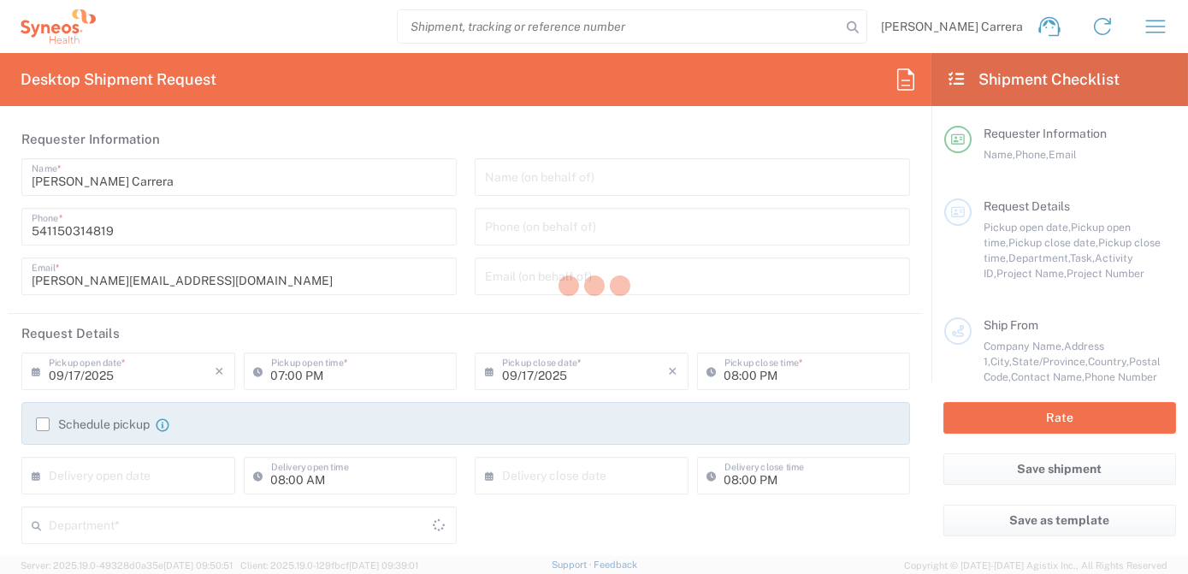
type textarea "[PERSON_NAME][EMAIL_ADDRESS][DOMAIN_NAME]"
type input "[PERSON_NAME]"
type input "[STREET_ADDRESS]"
type input "[GEOGRAPHIC_DATA]"
type input "32176"
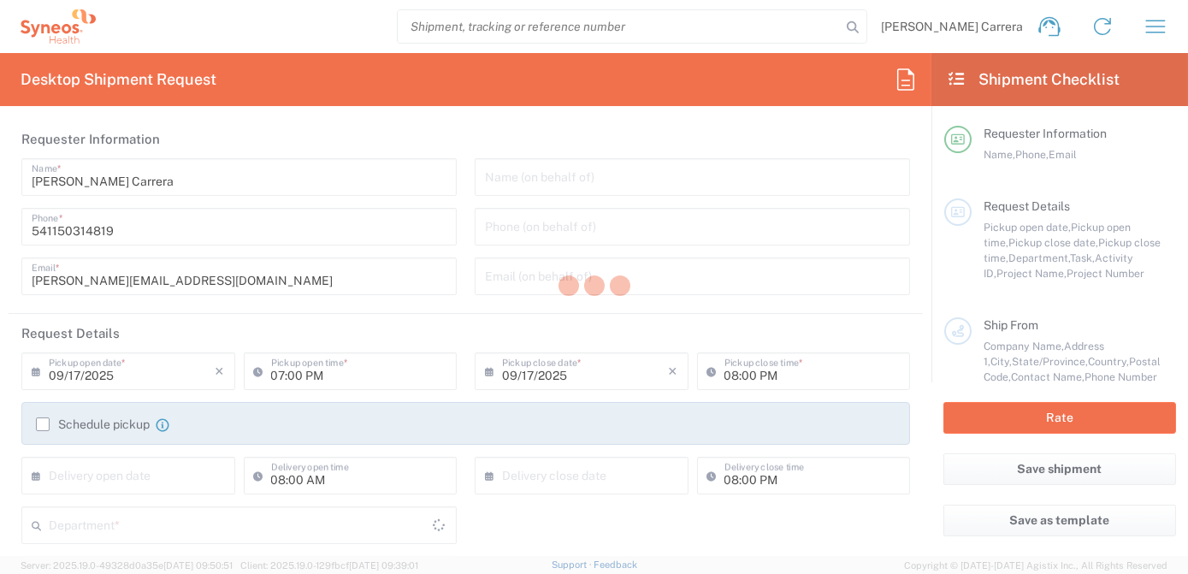
type input "[PERSON_NAME]"
type input "14045801076"
type input "Site 2000- Arrow Clinical Trials"
type input "[STREET_ADDRESS][PERSON_NAME]"
type input "Suite 120"
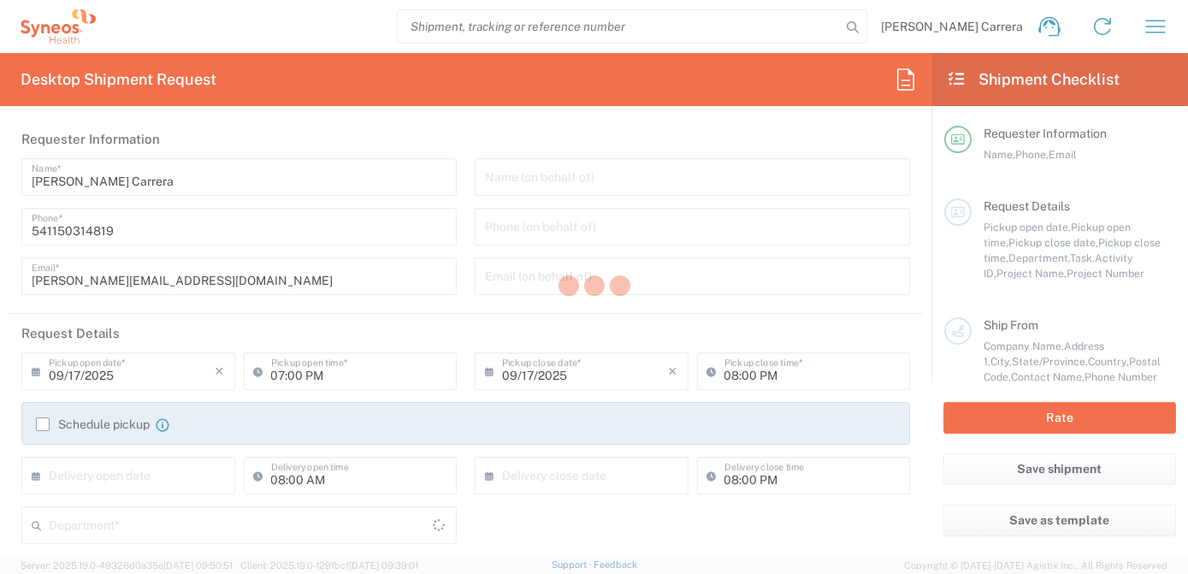
type input "[GEOGRAPHIC_DATA]"
type input "32117"
type input "[PERSON_NAME]"
type input "[PHONE_NUMBER]"
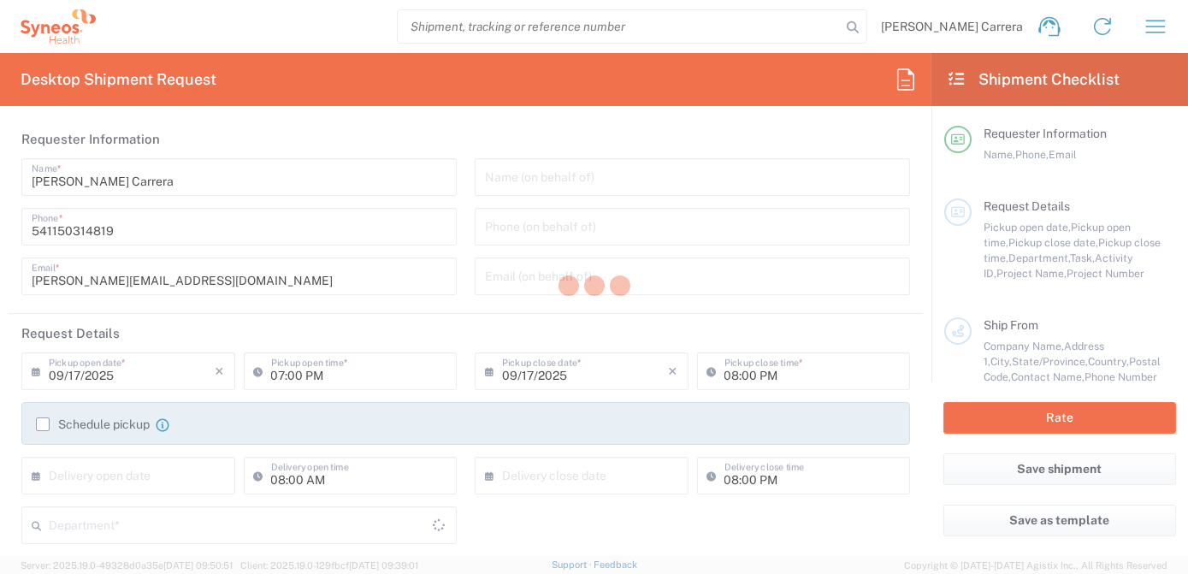
type input "[PERSON_NAME] Rsrch Grp ([GEOGRAPHIC_DATA]) In"
type input "Sender/Shipper"
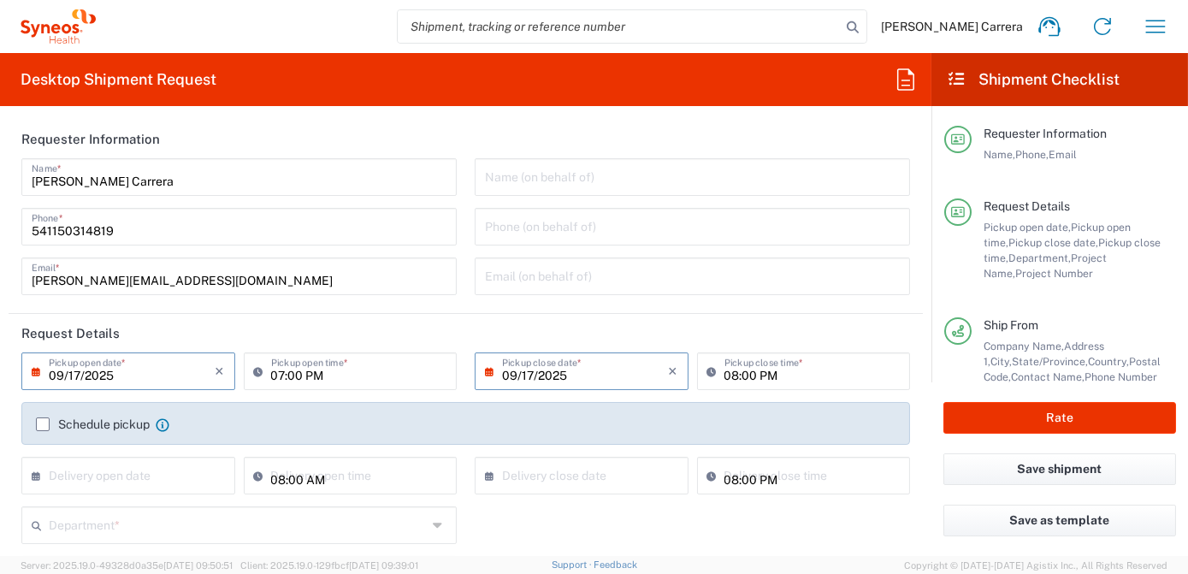
type input "[US_STATE]"
type input "Envelope"
type input "7063334"
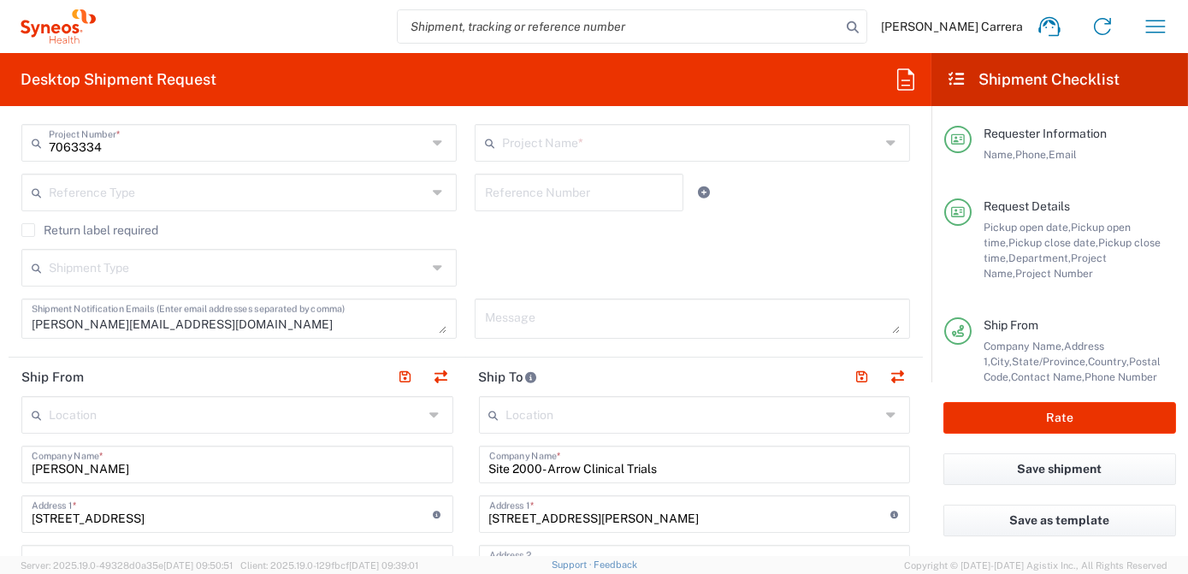
type input "Mineralys 7063334"
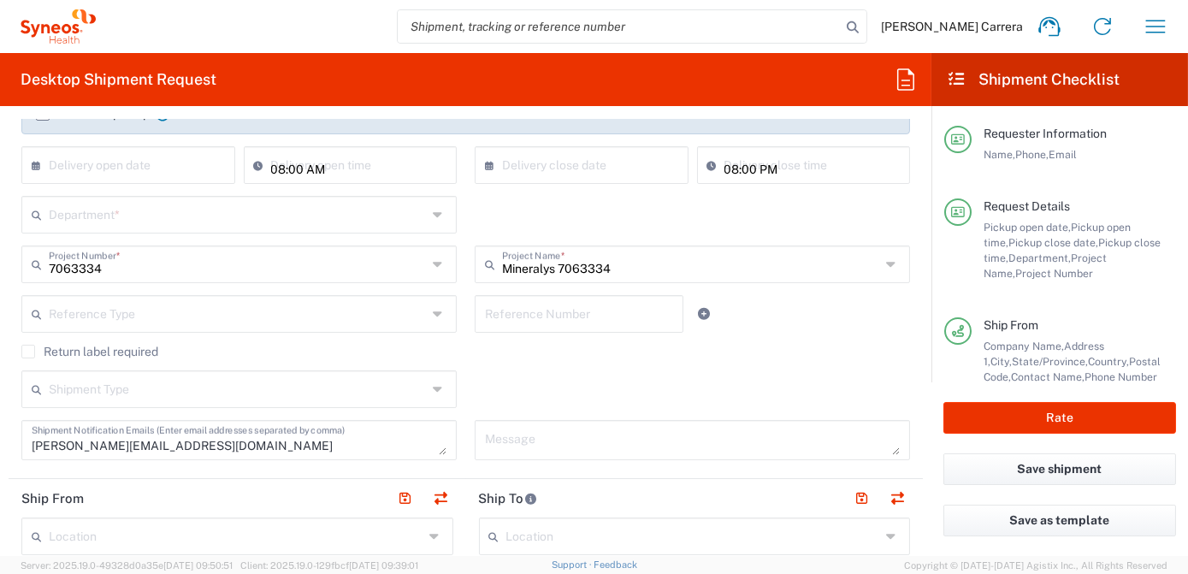
type input "3190"
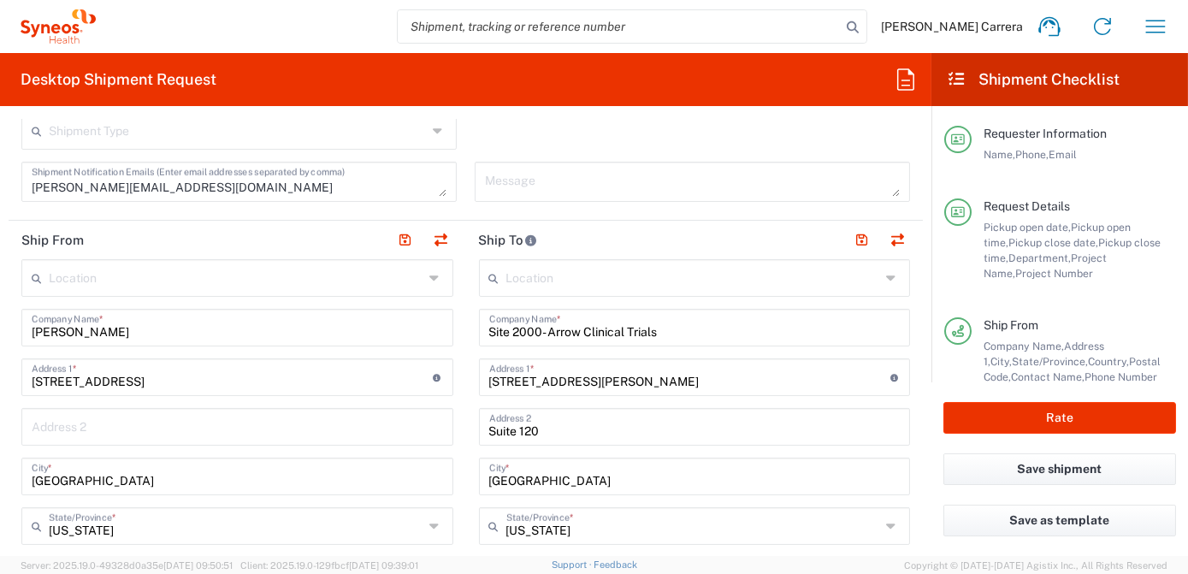
scroll to position [388, 0]
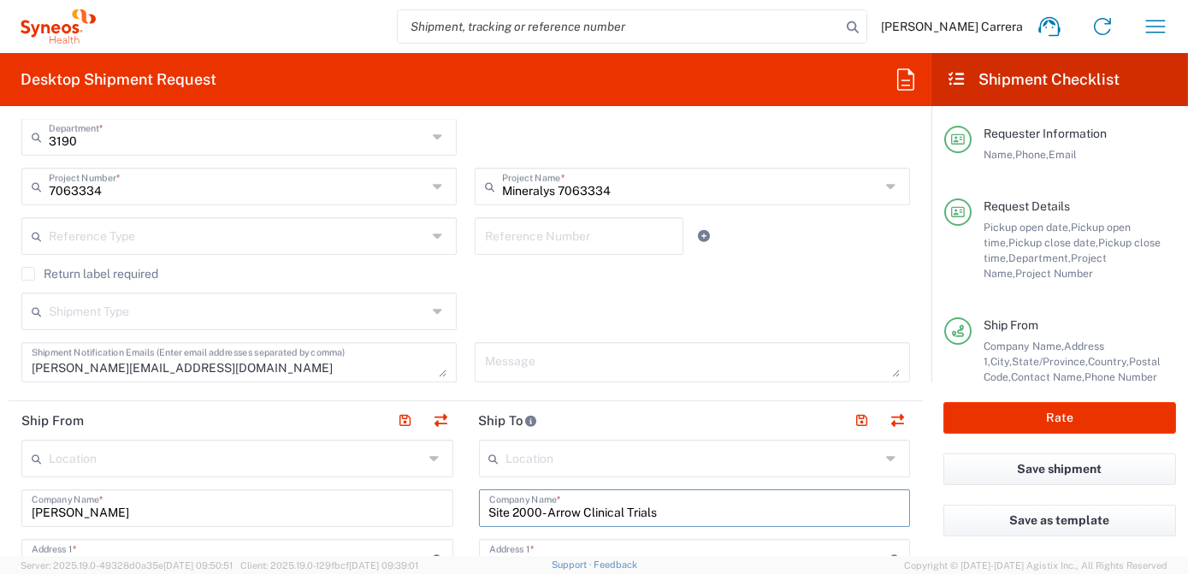
drag, startPoint x: 676, startPoint y: 513, endPoint x: 268, endPoint y: 516, distance: 407.9
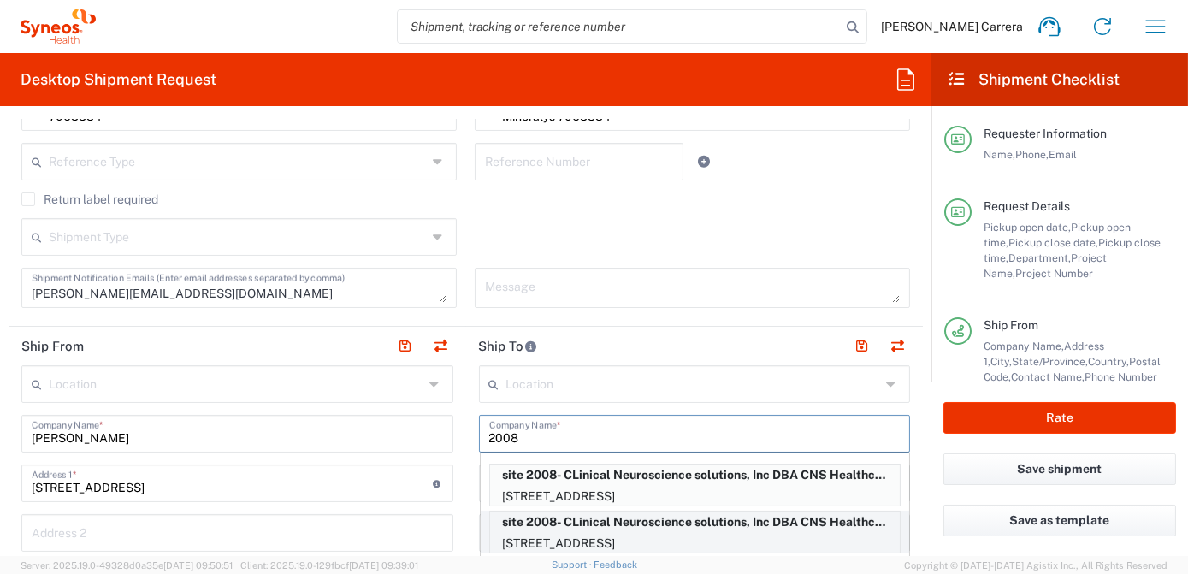
scroll to position [488, 0]
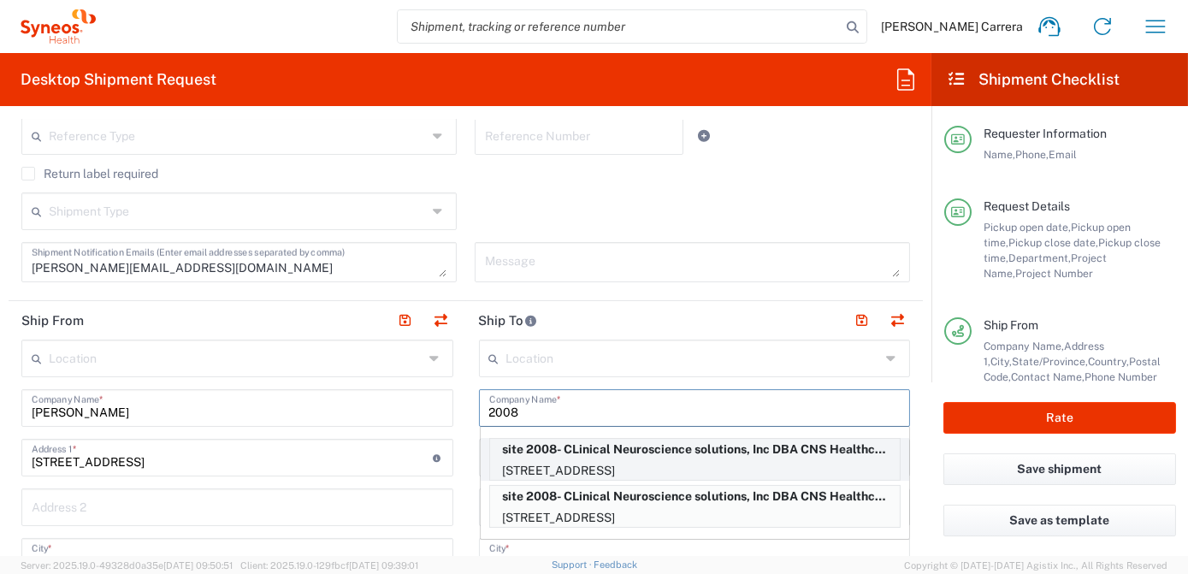
click at [583, 455] on p "site 2008- CLinical Neuroscience solutions, Inc DBA CNS Healthcare Orlando ([PE…" at bounding box center [695, 449] width 410 height 21
type input "site 2008- CLinical Neuroscience solutions, Inc DBA CNS Healthcare Orlando"
type input "[STREET_ADDRESS]"
type input "Orlando"
type input "32801"
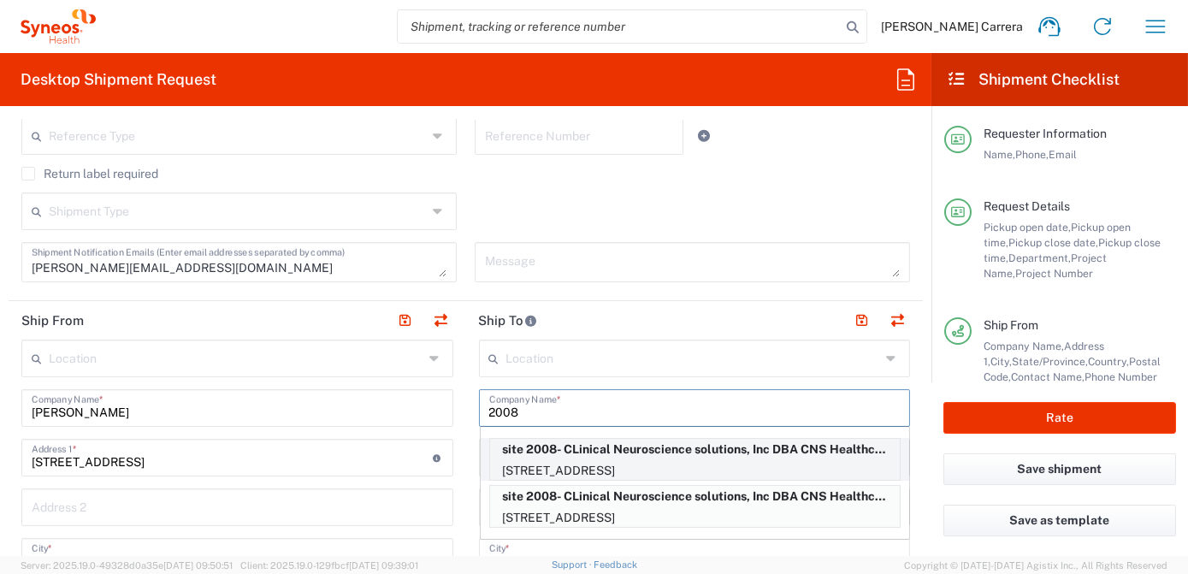
type input "[PERSON_NAME]"
type input "[PHONE_NUMBER]"
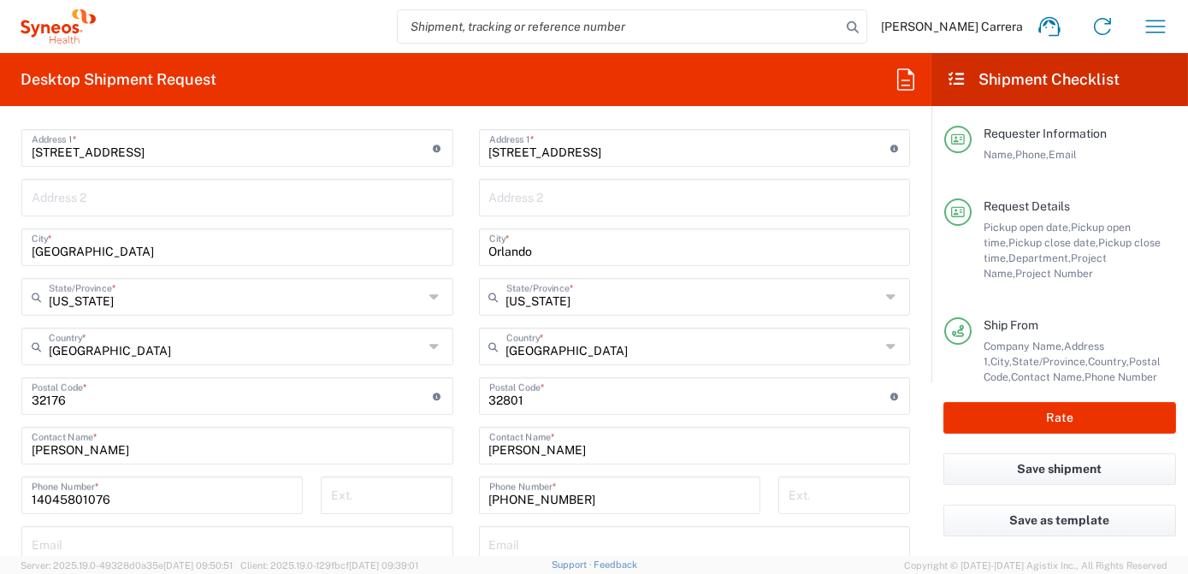
scroll to position [800, 0]
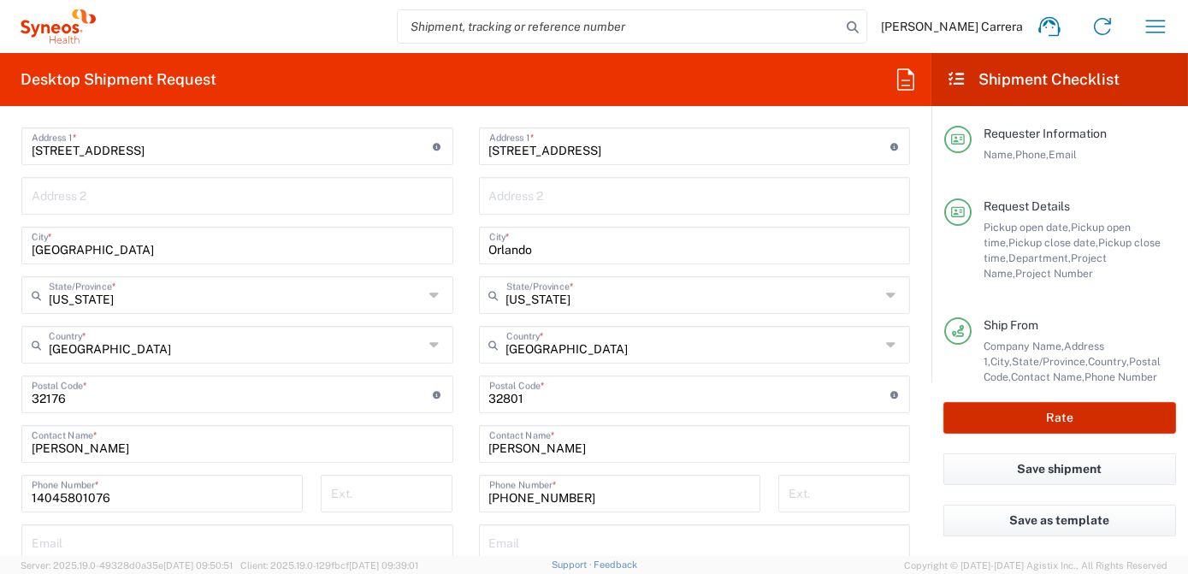
click at [1003, 424] on button "Rate" at bounding box center [1059, 418] width 233 height 32
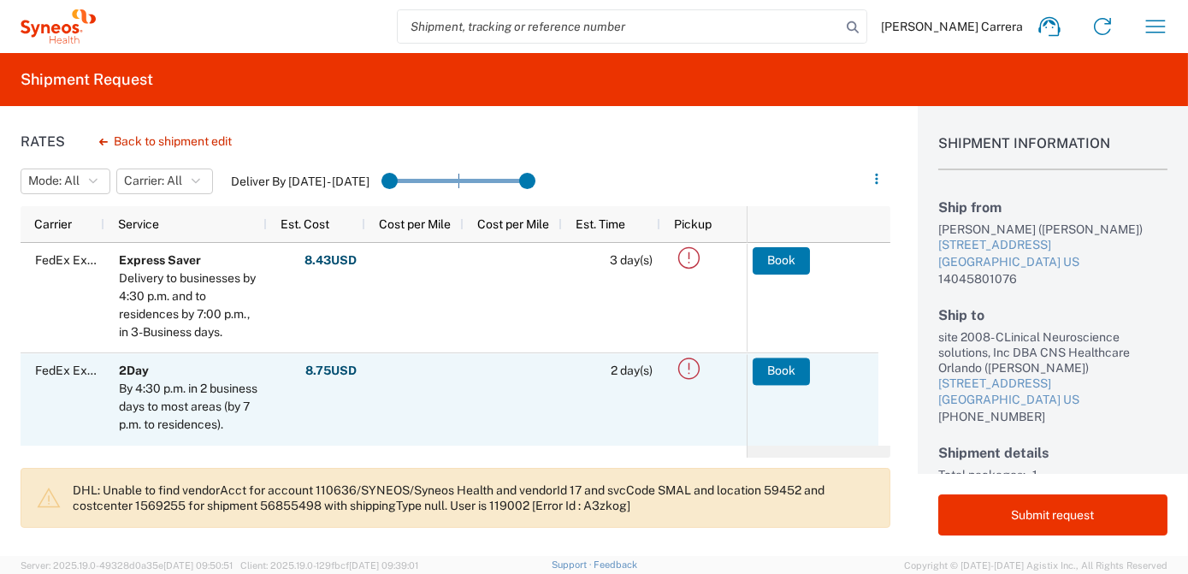
scroll to position [77, 0]
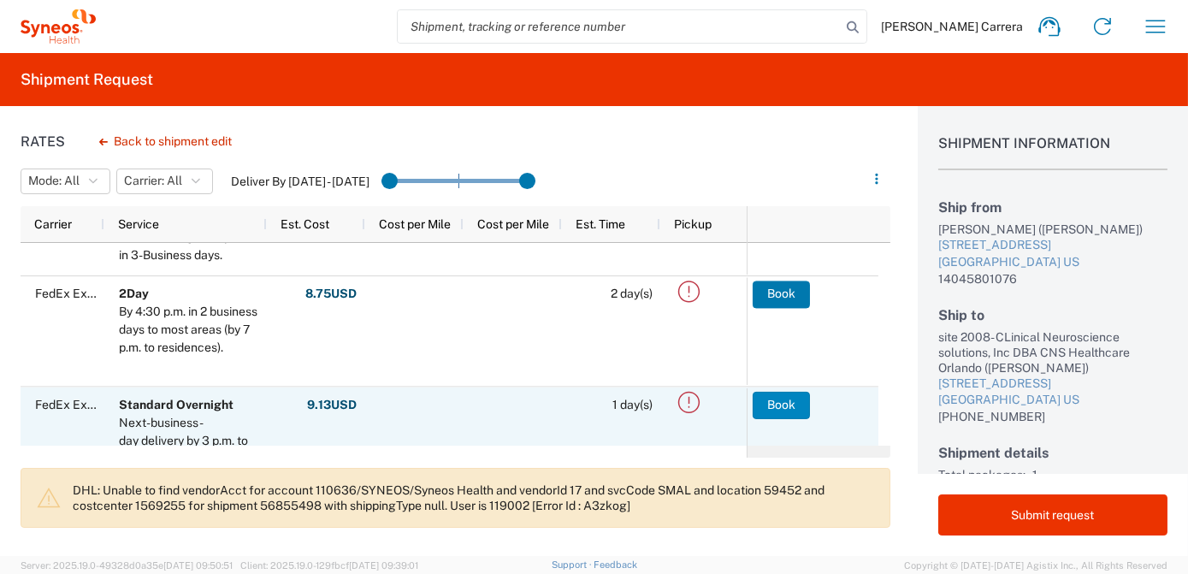
click at [800, 408] on button "Book" at bounding box center [780, 404] width 57 height 27
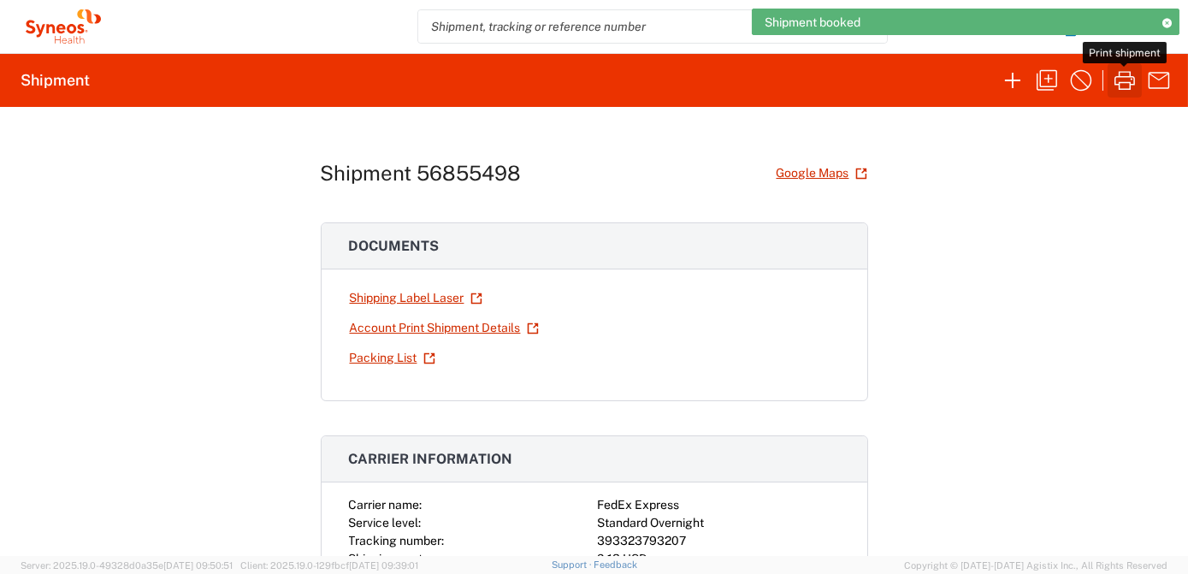
click at [1122, 80] on icon "button" at bounding box center [1124, 80] width 27 height 27
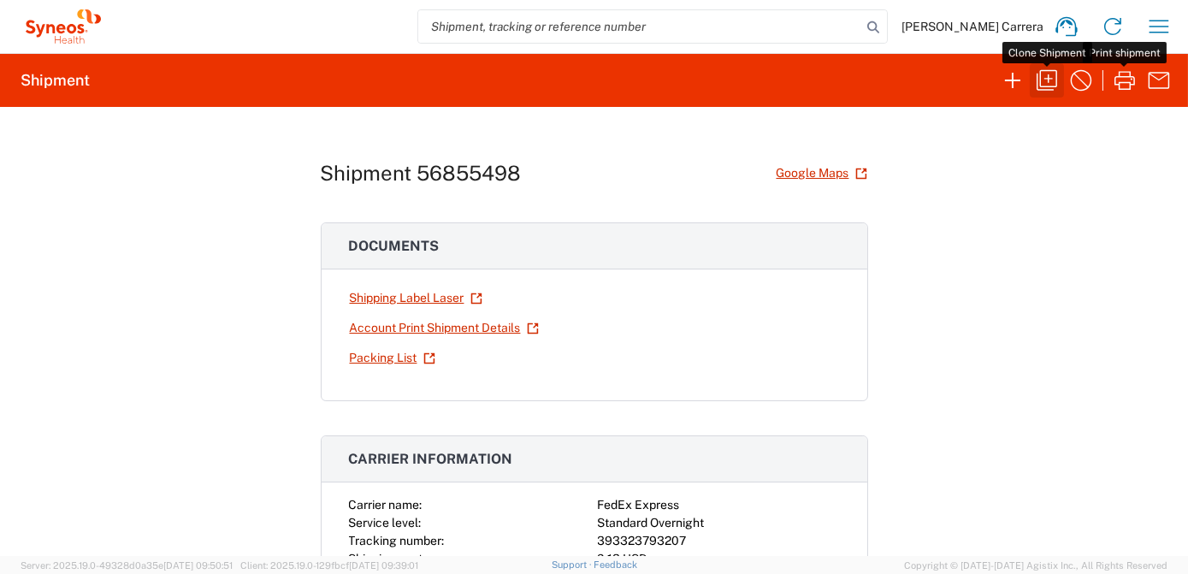
click at [1050, 79] on icon "button" at bounding box center [1046, 80] width 27 height 27
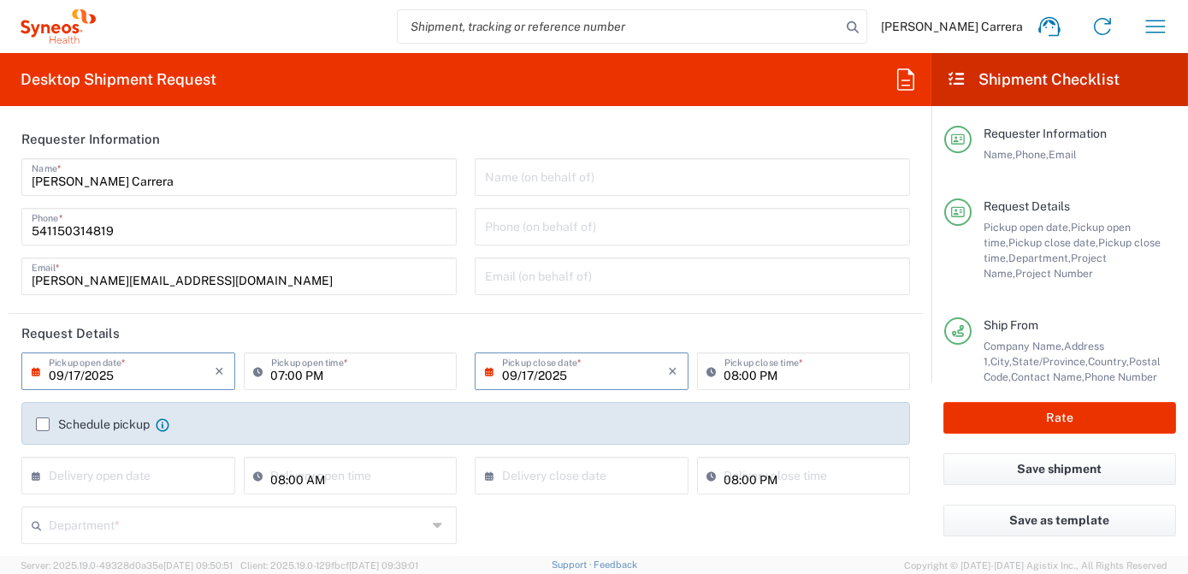
type input "[US_STATE]"
type input "Envelope"
type input "7063334"
type input "3190"
type input "[US_STATE]"
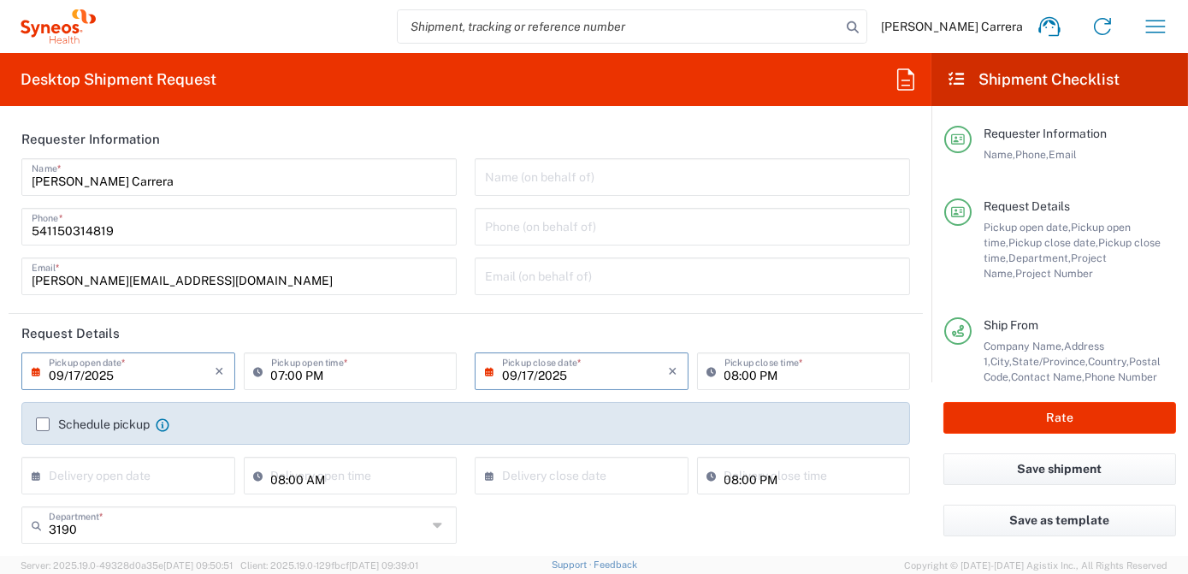
type input "Mineralys 7063334"
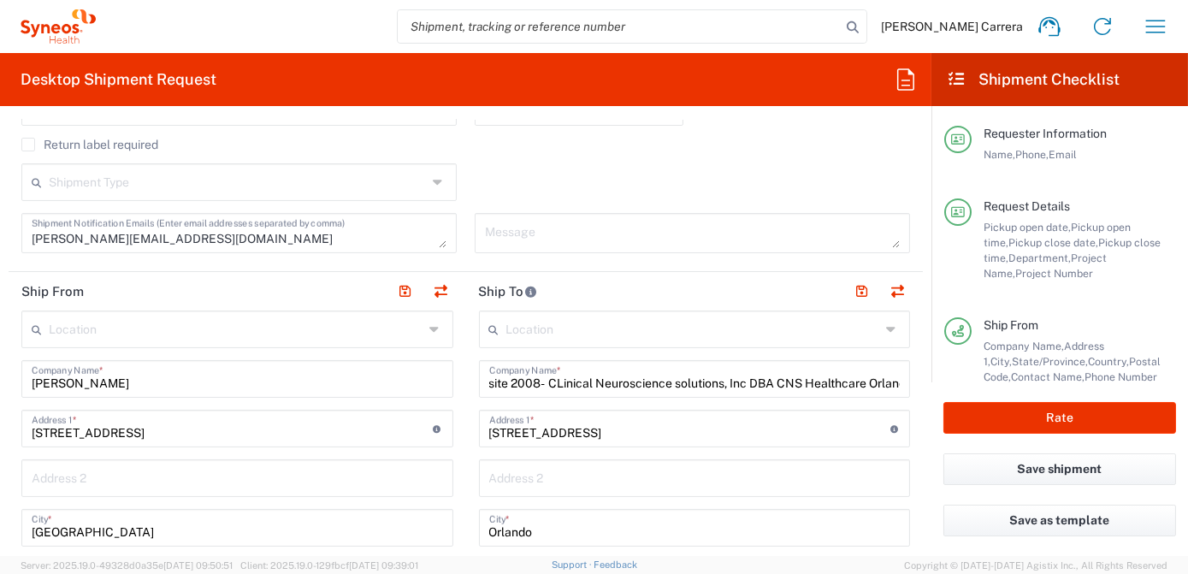
scroll to position [544, 0]
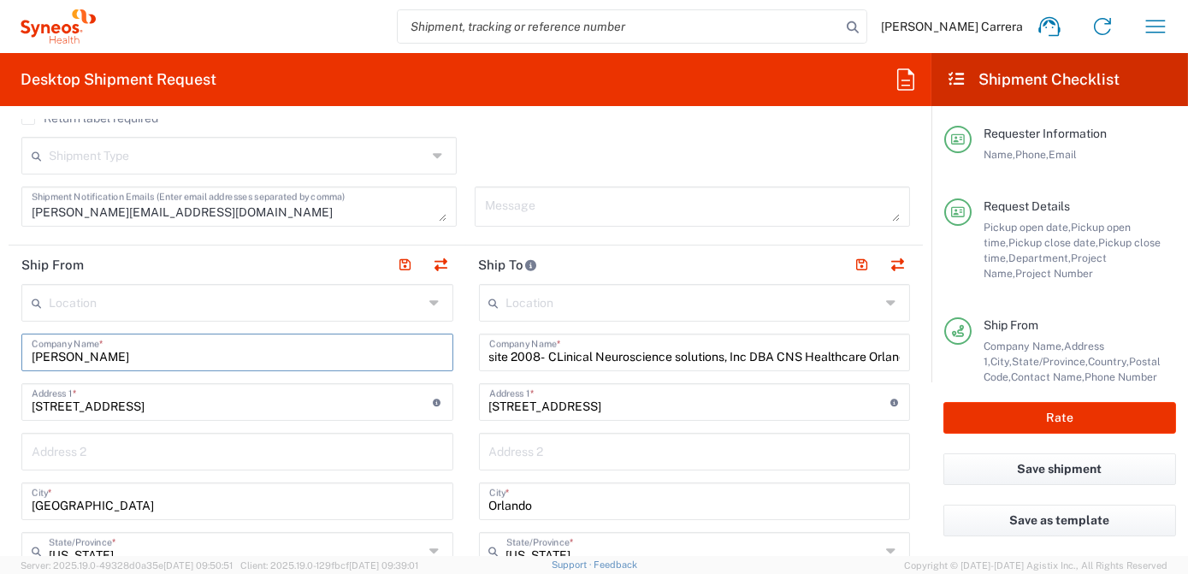
drag, startPoint x: 144, startPoint y: 361, endPoint x: 0, endPoint y: 365, distance: 143.7
click at [0, 365] on html "[PERSON_NAME] Carrera Home Shipment estimator Shipment tracking Desktop shipmen…" at bounding box center [594, 287] width 1188 height 574
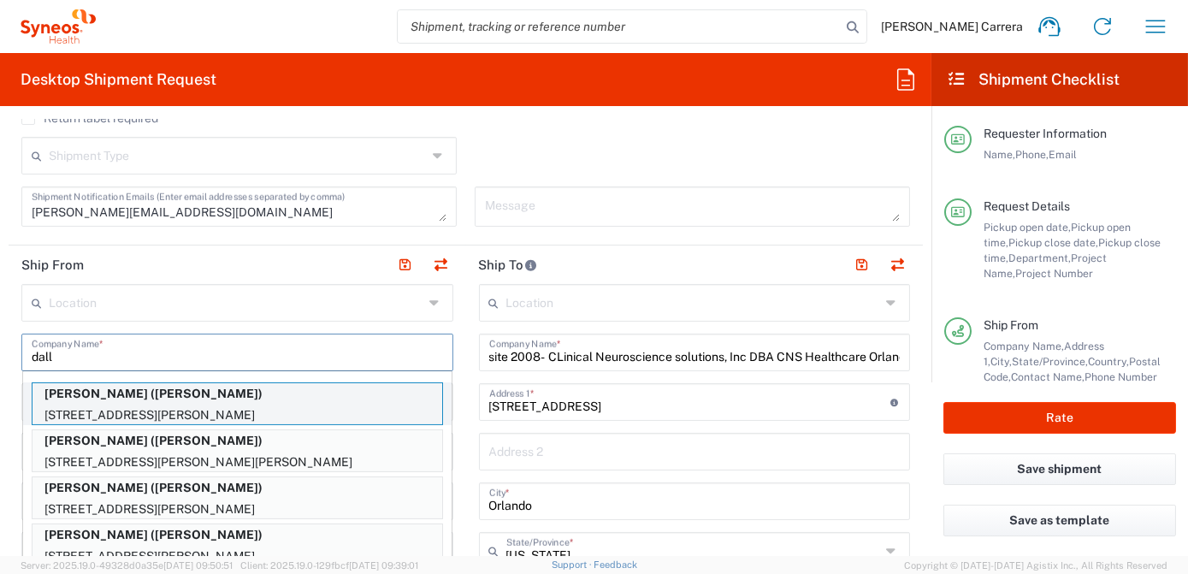
click at [97, 404] on p "[STREET_ADDRESS][PERSON_NAME]" at bounding box center [237, 414] width 410 height 21
type input "[PERSON_NAME]"
type input "[STREET_ADDRESS][PERSON_NAME]"
type input "[GEOGRAPHIC_DATA]"
type input "[US_STATE]"
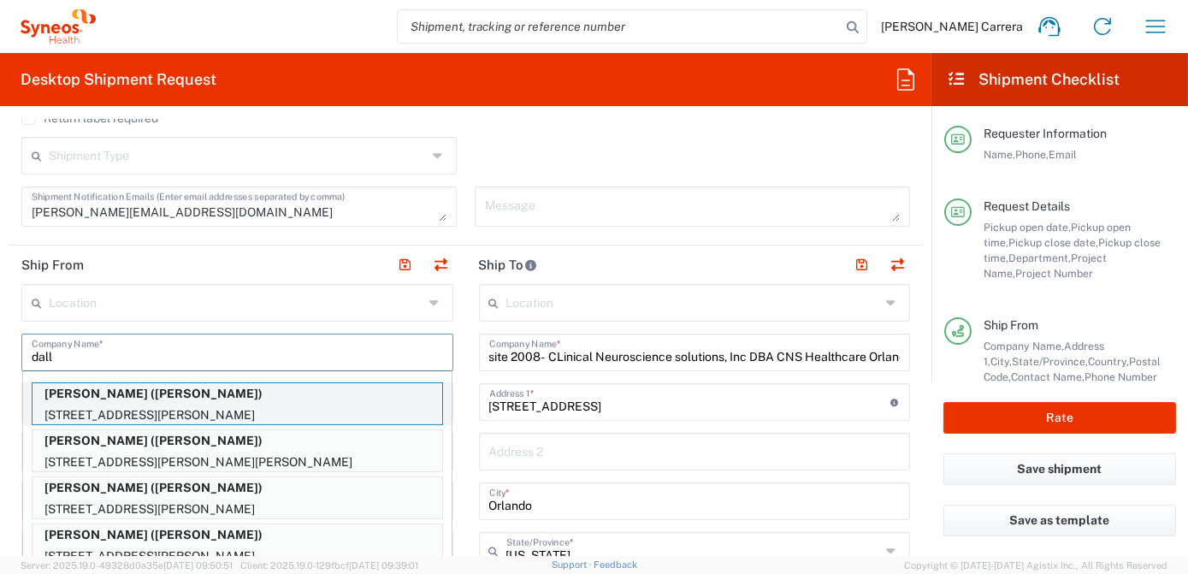
type input "63124"
type input "[PERSON_NAME]"
type input "19728219899"
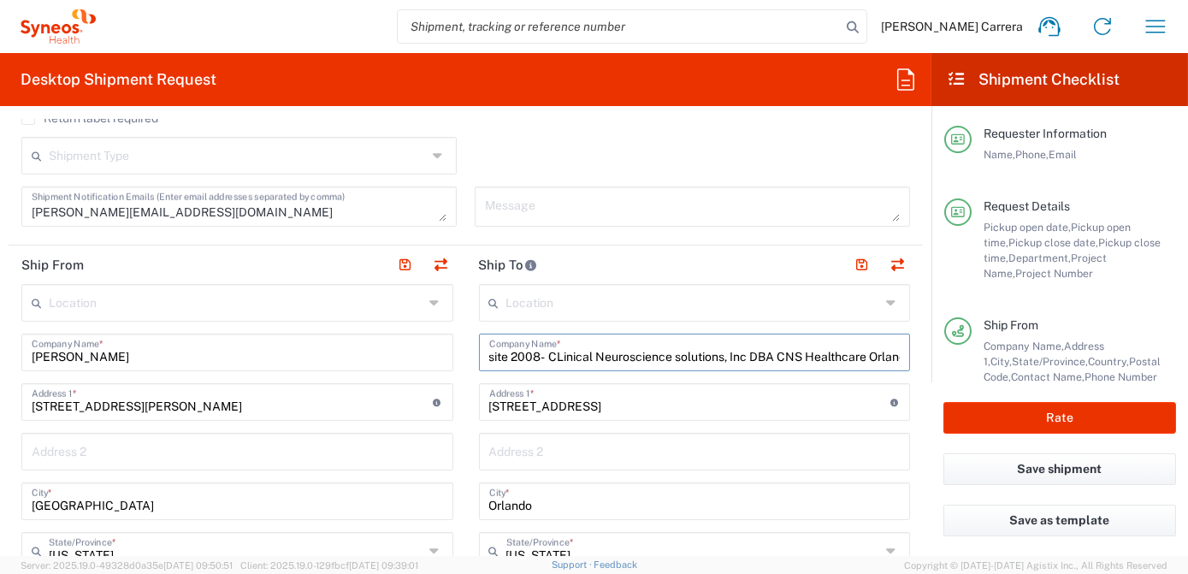
scroll to position [0, 22]
drag, startPoint x: 482, startPoint y: 356, endPoint x: 994, endPoint y: 375, distance: 512.6
click at [994, 375] on div "Desktop Shipment Request Requester Information [PERSON_NAME] Carrera Name * [PH…" at bounding box center [594, 304] width 1188 height 503
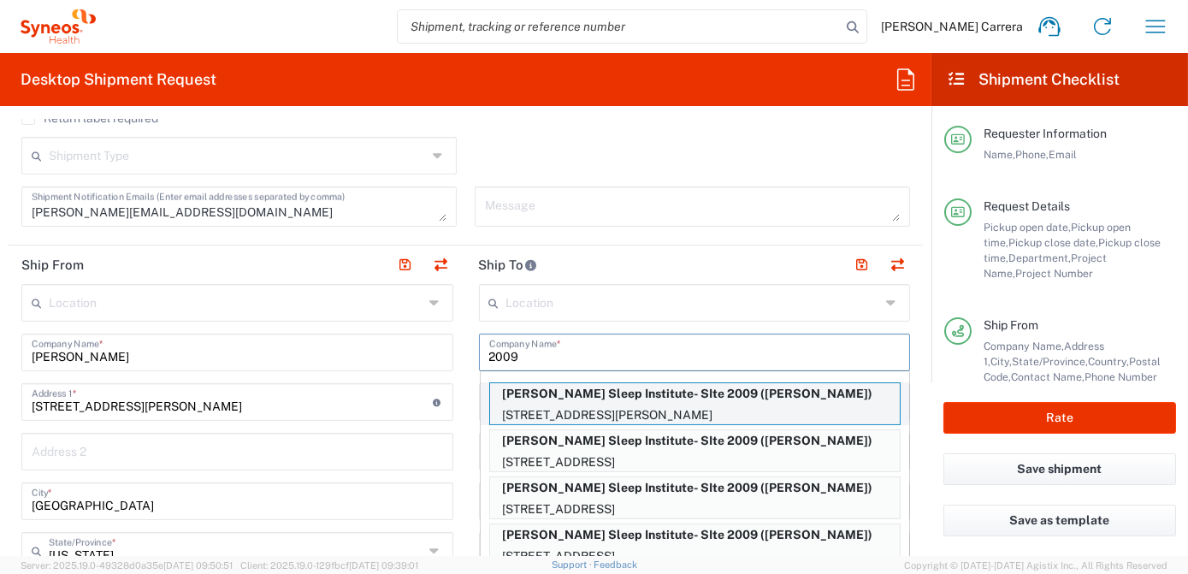
click at [661, 404] on p "[STREET_ADDRESS][PERSON_NAME]" at bounding box center [695, 414] width 410 height 21
type input "[PERSON_NAME] Sleep Institute- SIte 2009"
type input "[STREET_ADDRESS]"
type input "[GEOGRAPHIC_DATA][PERSON_NAME]"
type input "[US_STATE]"
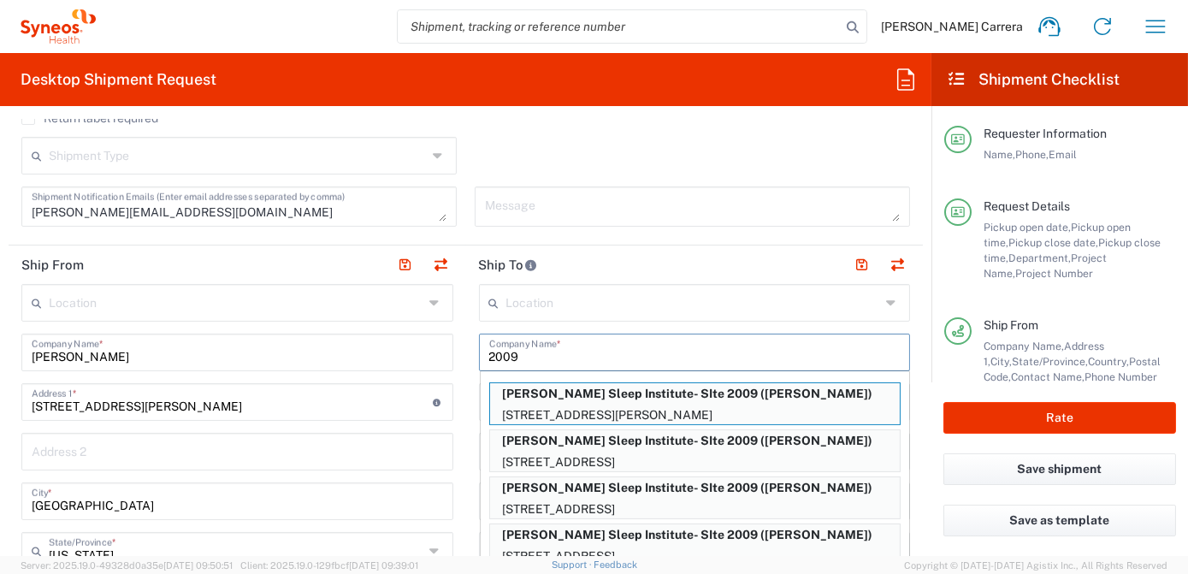
type input "63123"
type input "[PERSON_NAME]"
type input "[PHONE_NUMBER]"
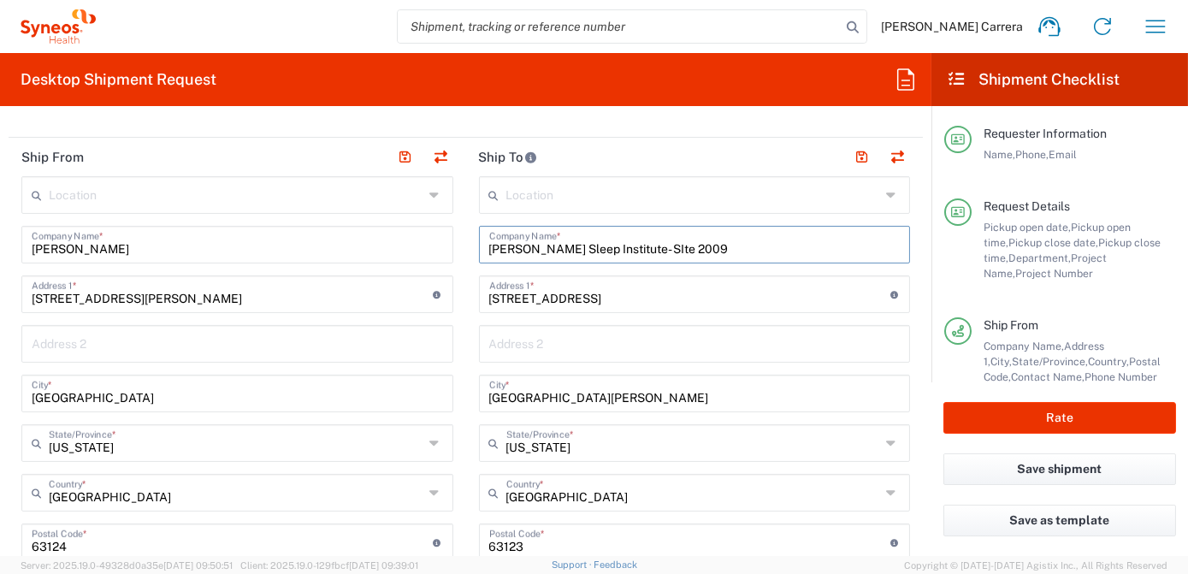
scroll to position [777, 0]
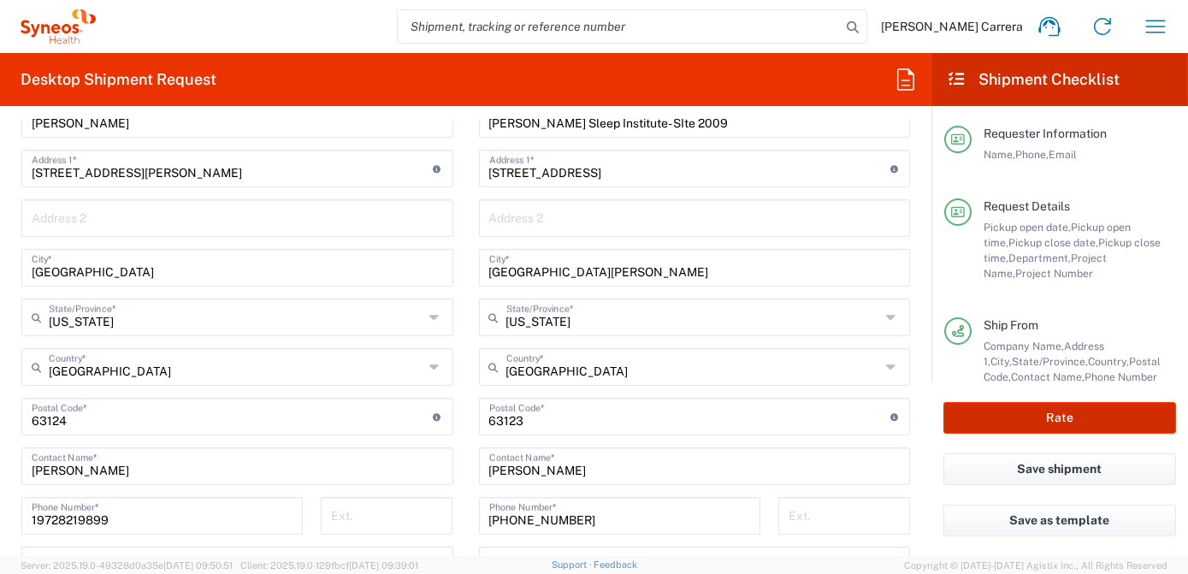
click at [1107, 428] on button "Rate" at bounding box center [1059, 418] width 233 height 32
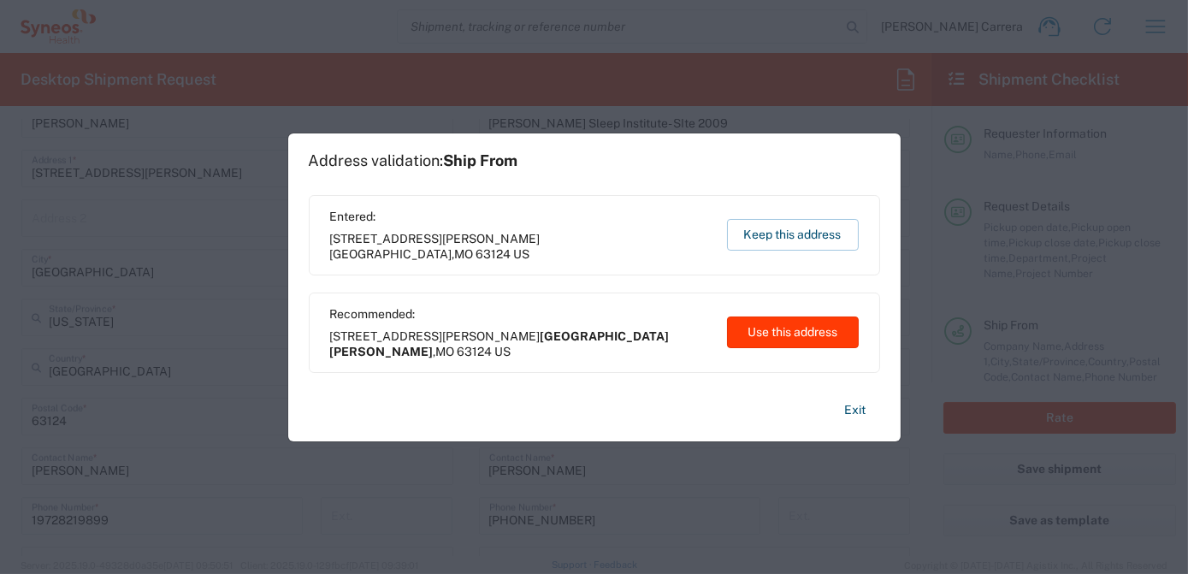
click at [750, 331] on button "Use this address" at bounding box center [793, 332] width 132 height 32
type input "[GEOGRAPHIC_DATA][PERSON_NAME]"
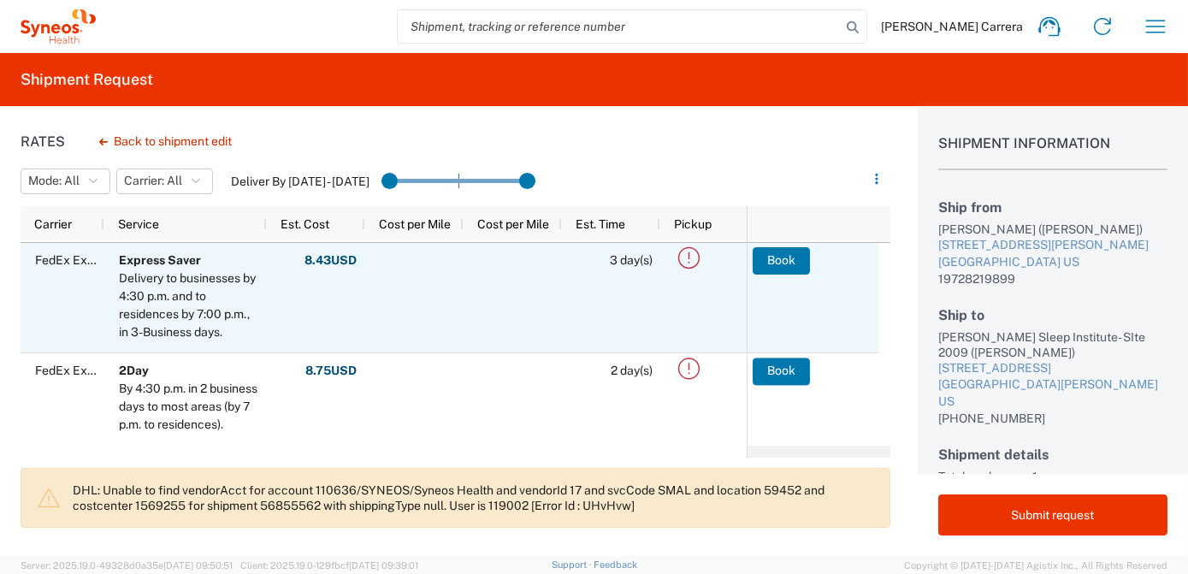
scroll to position [155, 0]
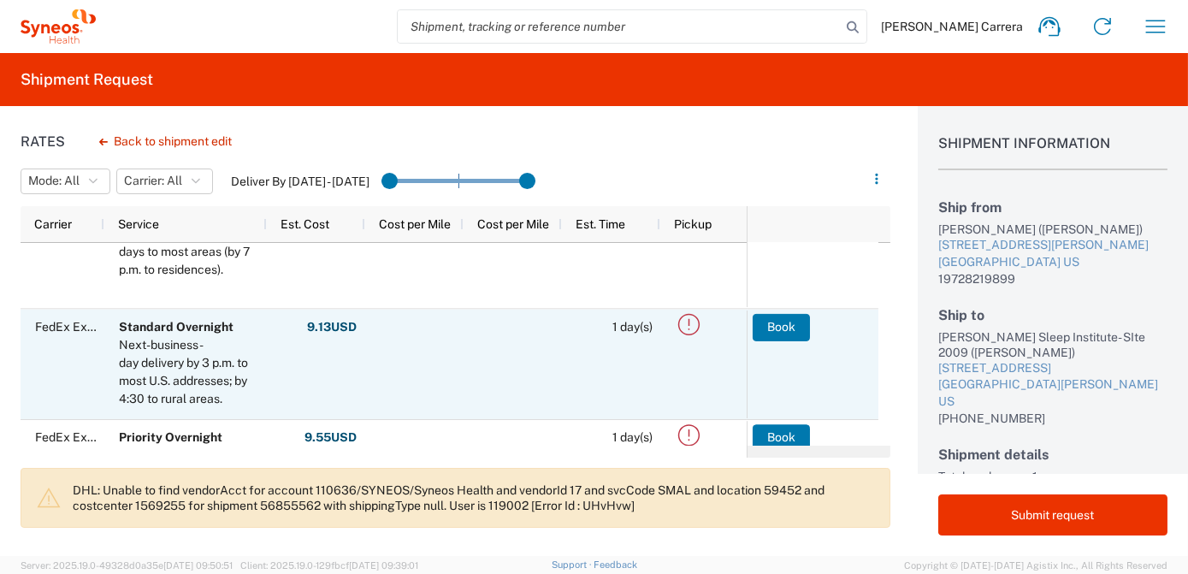
click at [779, 325] on button "Book" at bounding box center [780, 326] width 57 height 27
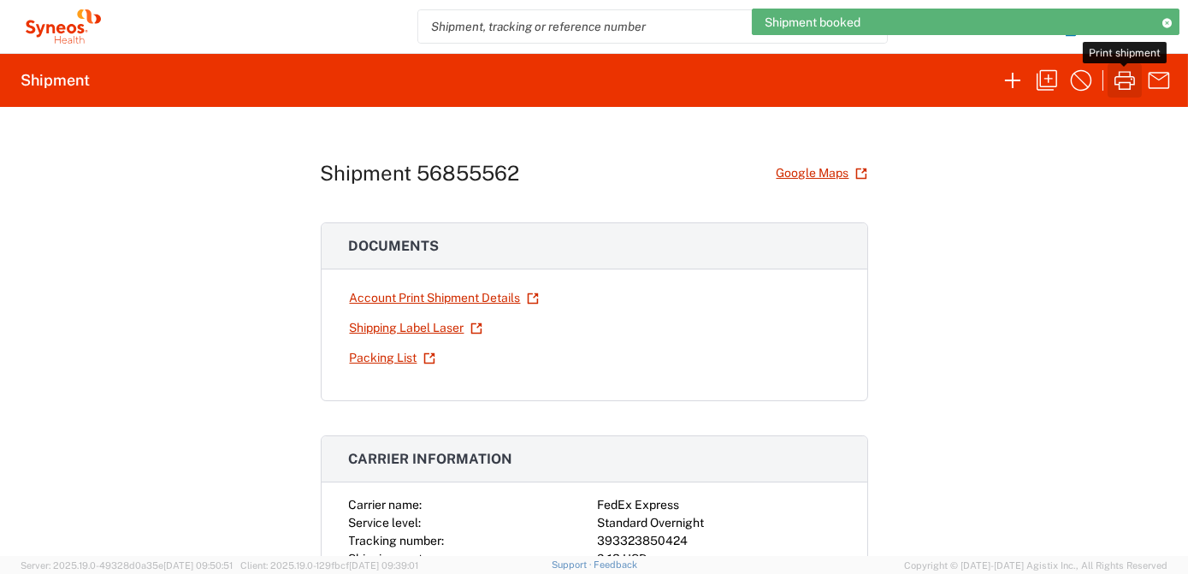
click at [1121, 74] on icon "button" at bounding box center [1124, 80] width 27 height 27
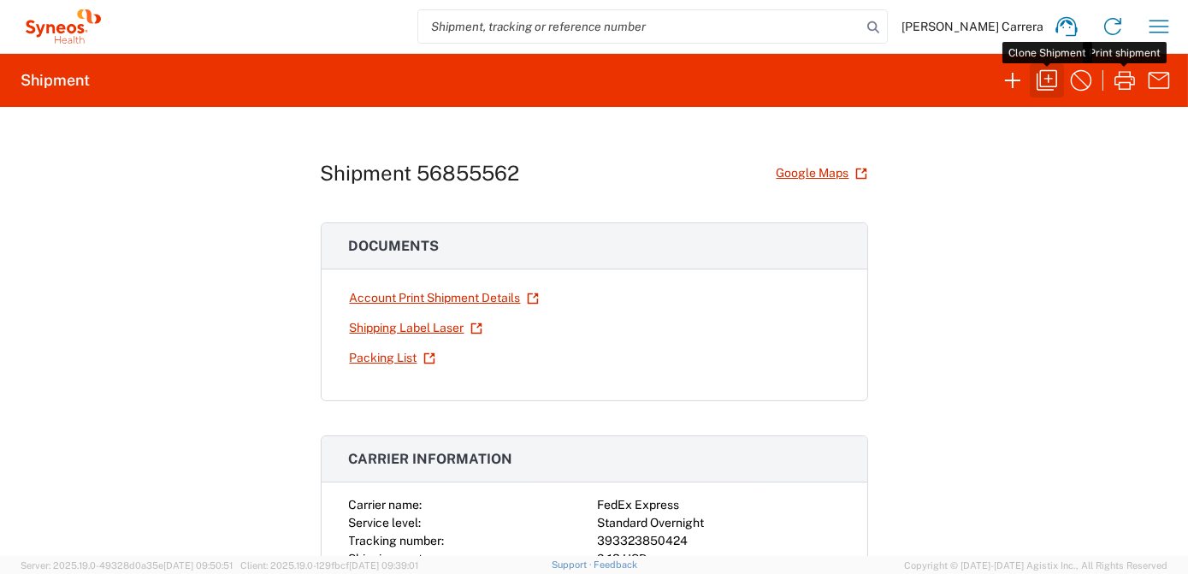
click at [1051, 82] on icon "button" at bounding box center [1046, 80] width 27 height 27
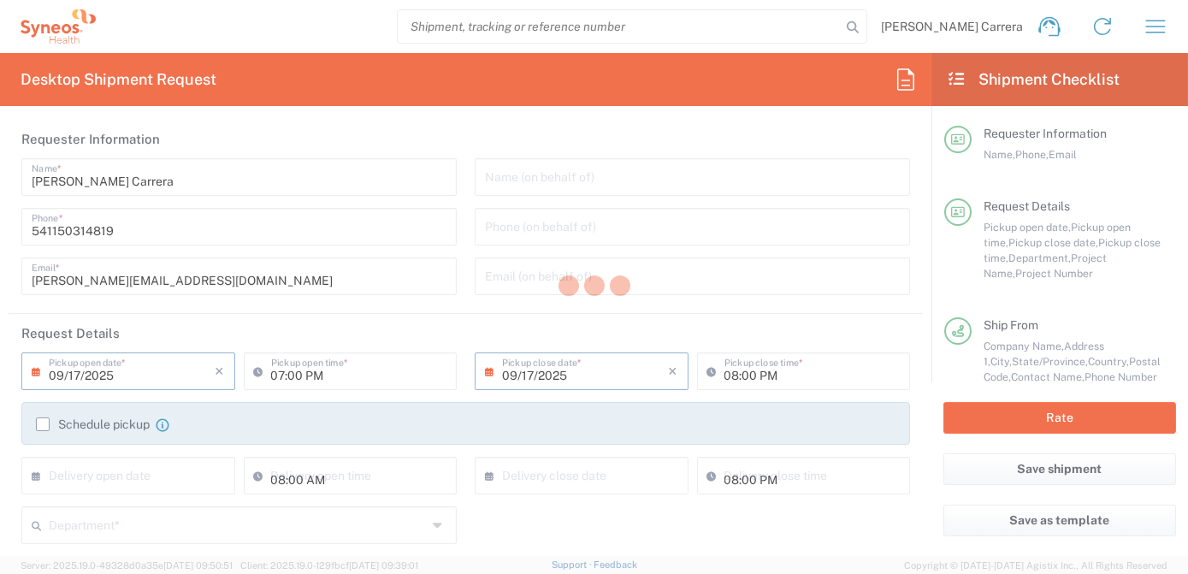
type textarea "[PERSON_NAME][EMAIL_ADDRESS][DOMAIN_NAME]"
type input "[PERSON_NAME]"
type input "[STREET_ADDRESS][PERSON_NAME]"
type input "[GEOGRAPHIC_DATA][PERSON_NAME]"
type input "63124"
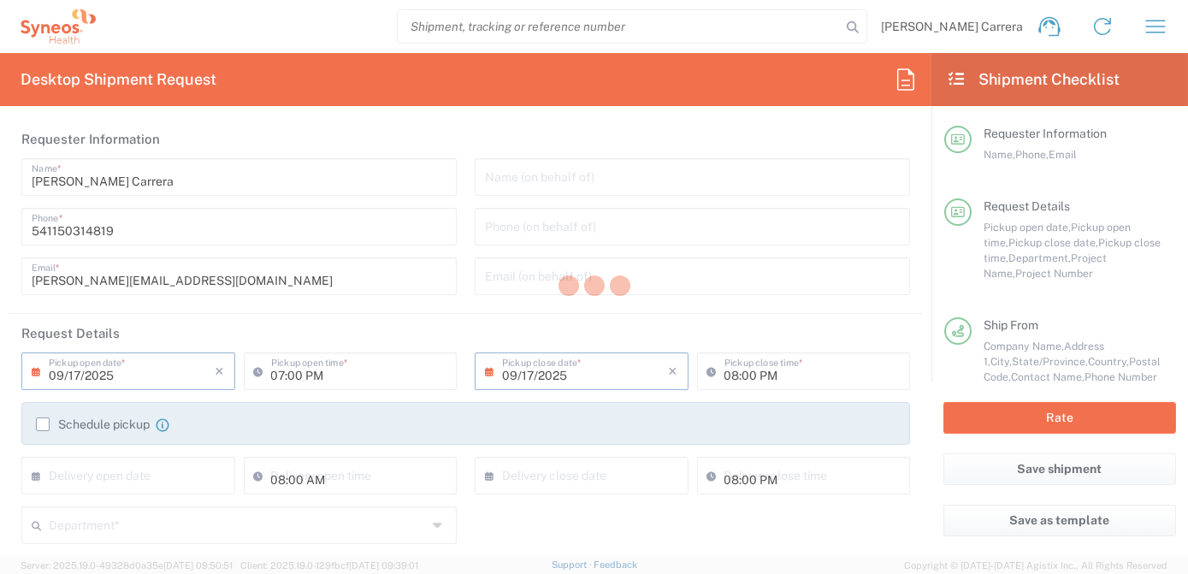
type input "[PERSON_NAME]"
type input "19728219899"
type input "[PERSON_NAME] Sleep Institute- SIte 2009"
type input "[STREET_ADDRESS]"
type input "[GEOGRAPHIC_DATA][PERSON_NAME]"
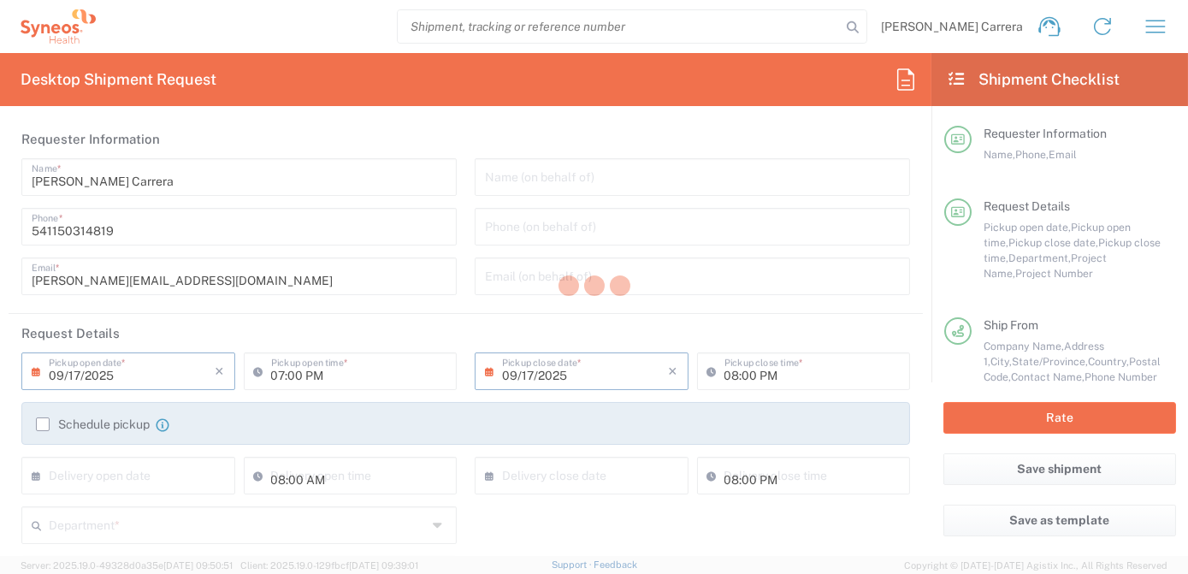
type input "[GEOGRAPHIC_DATA]"
type input "63123"
type input "[PERSON_NAME]"
type input "[PHONE_NUMBER]"
type input "[PERSON_NAME] Rsrch Grp ([GEOGRAPHIC_DATA]) In"
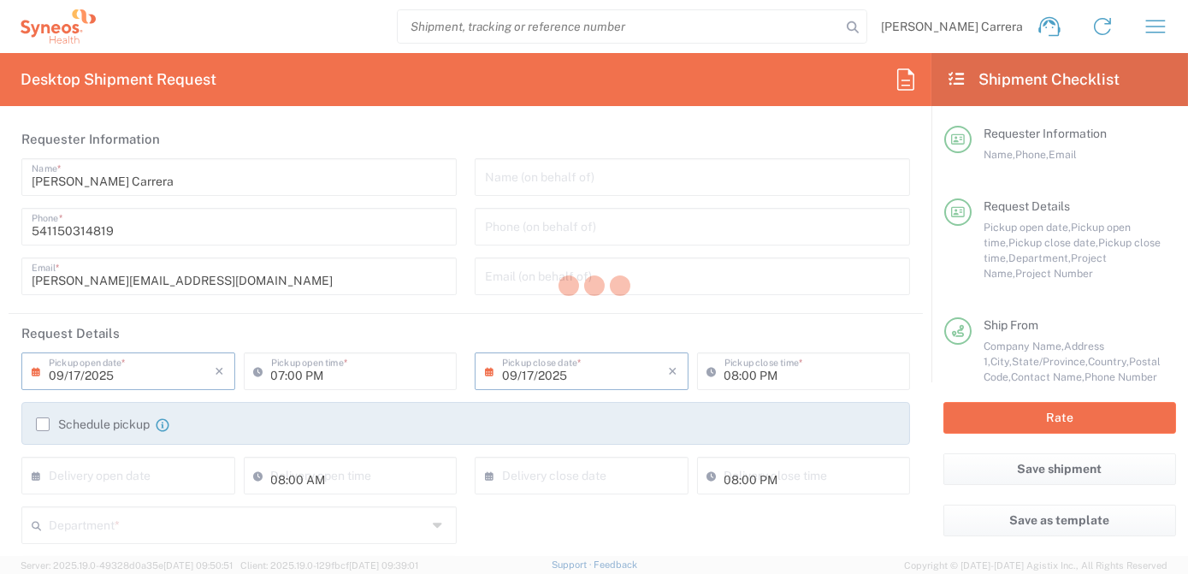
type input "Sender/Shipper"
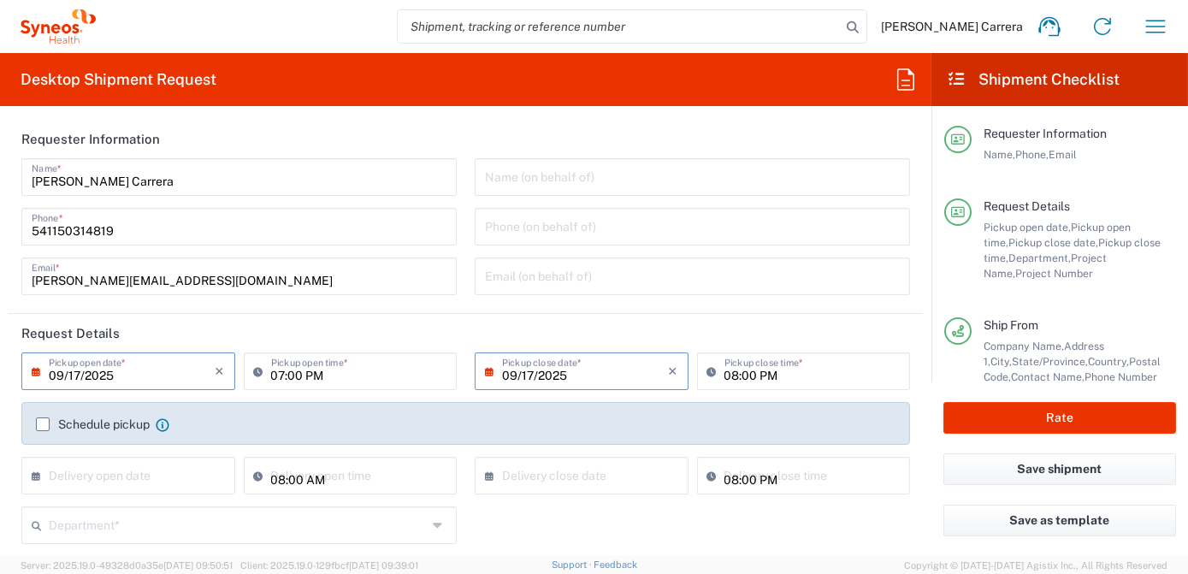
type input "[US_STATE]"
type input "7063334"
type input "Envelope"
type input "Mineralys 7063334"
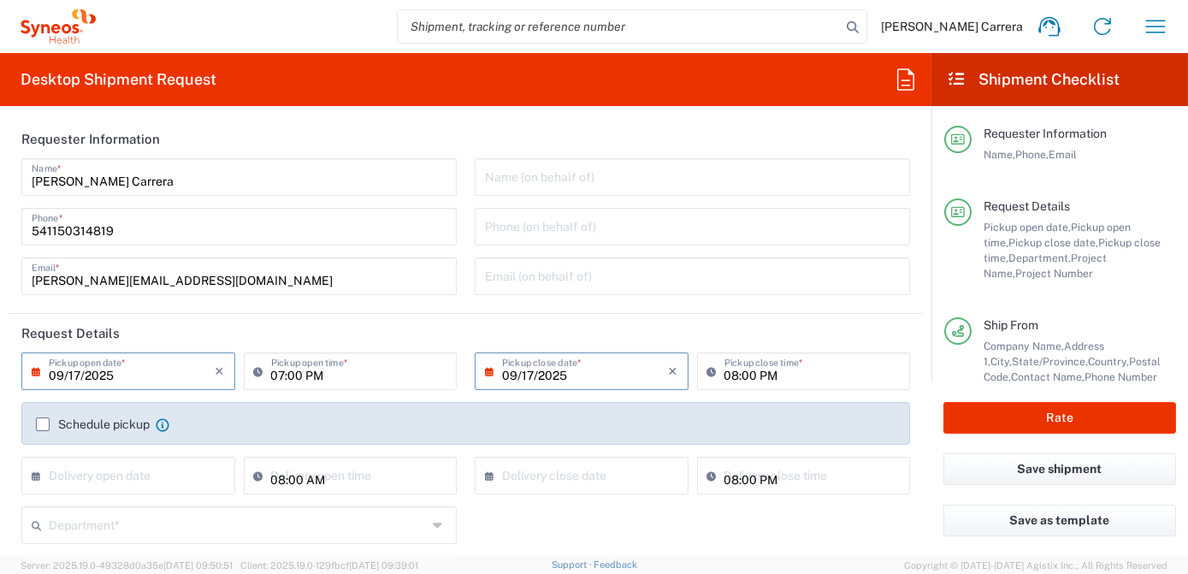
scroll to position [233, 0]
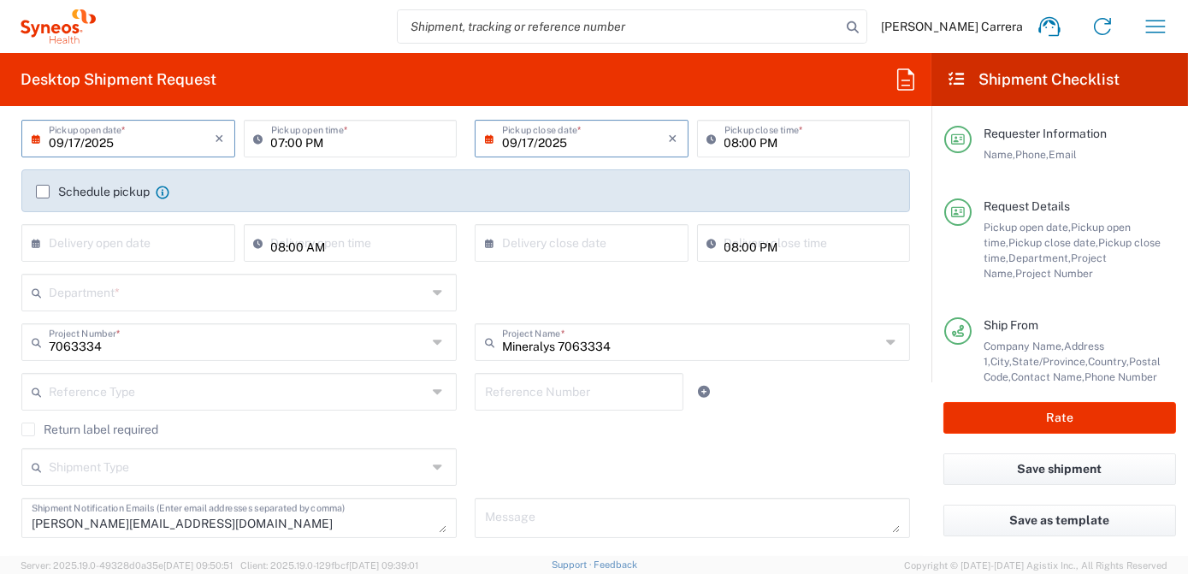
type input "3190"
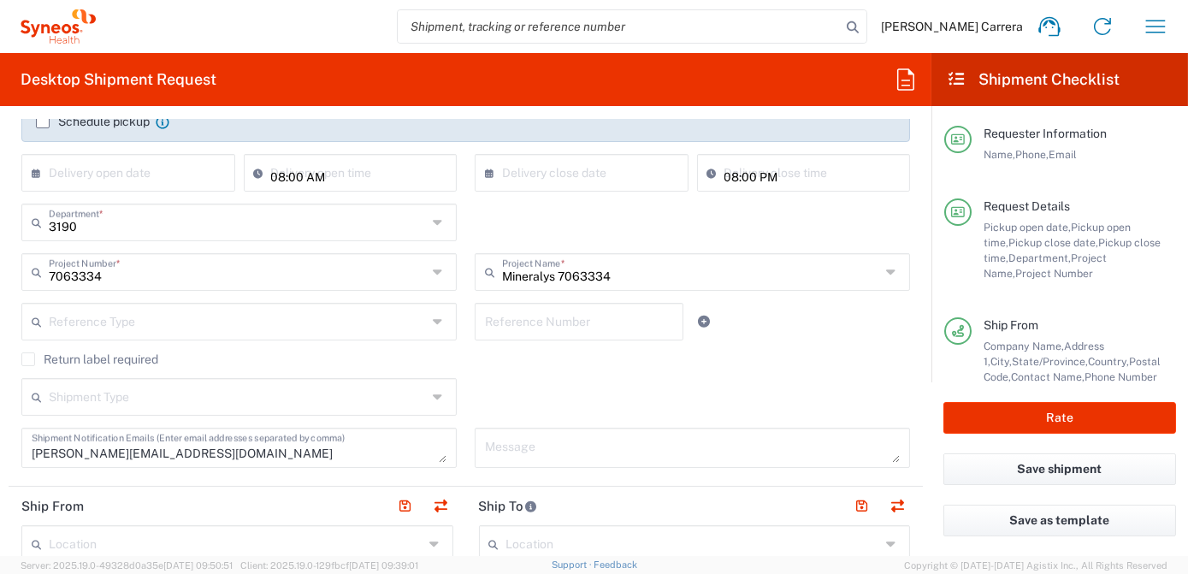
scroll to position [466, 0]
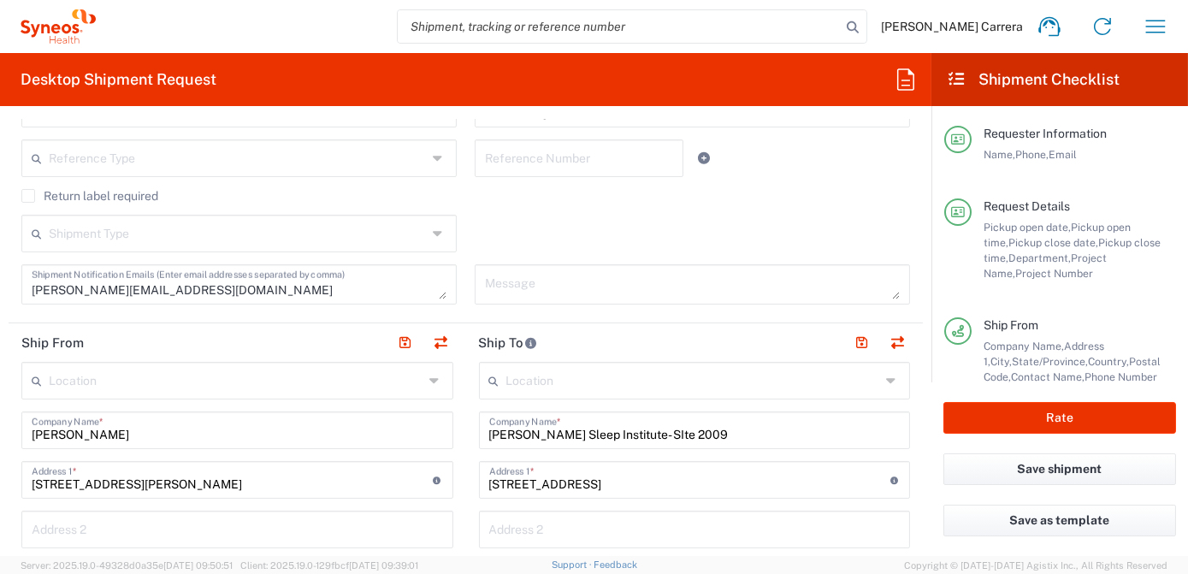
drag, startPoint x: 125, startPoint y: 434, endPoint x: 0, endPoint y: 470, distance: 129.9
click at [0, 470] on html "[PERSON_NAME] Carrera Home Shipment estimator Shipment tracking Desktop shipmen…" at bounding box center [594, 287] width 1188 height 574
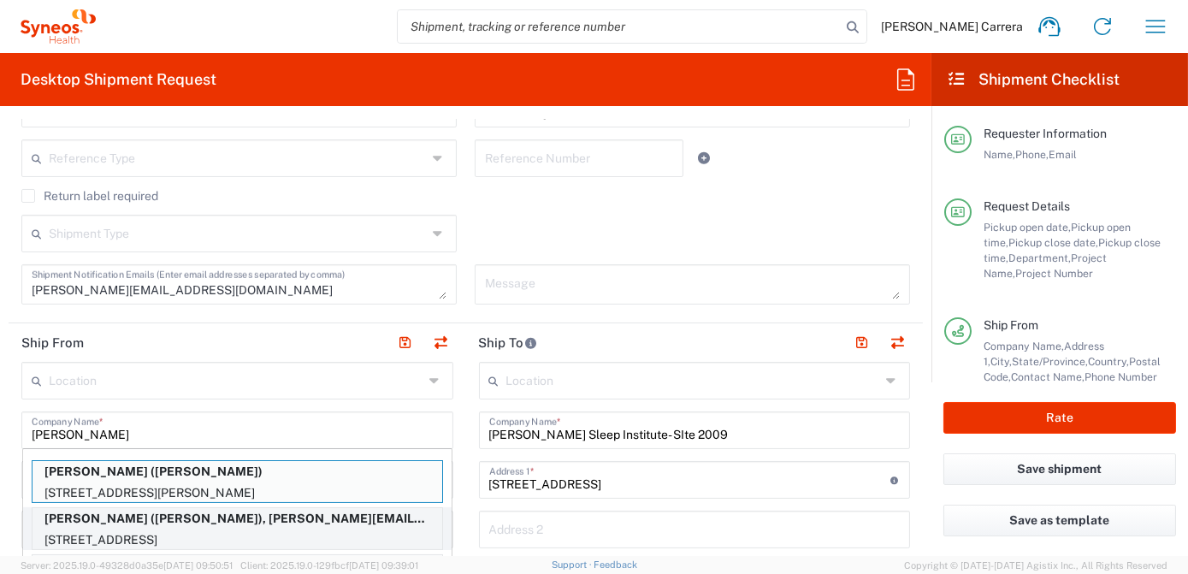
click at [155, 529] on p "[STREET_ADDRESS]" at bounding box center [237, 539] width 410 height 21
type input "[PERSON_NAME]"
type input "[STREET_ADDRESS]"
type input "Apt. 61"
type input "[GEOGRAPHIC_DATA][PERSON_NAME]"
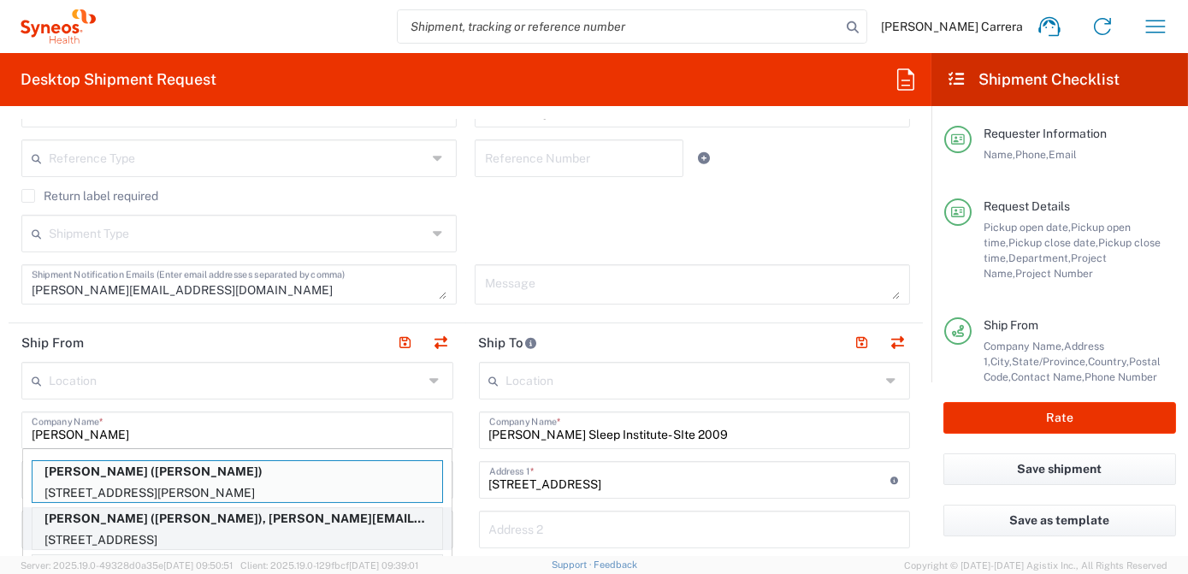
type input "[US_STATE]"
type input "90401"
type input "[PERSON_NAME]"
type input "7609949632"
type input "[PERSON_NAME][EMAIL_ADDRESS][PERSON_NAME][DOMAIN_NAME]"
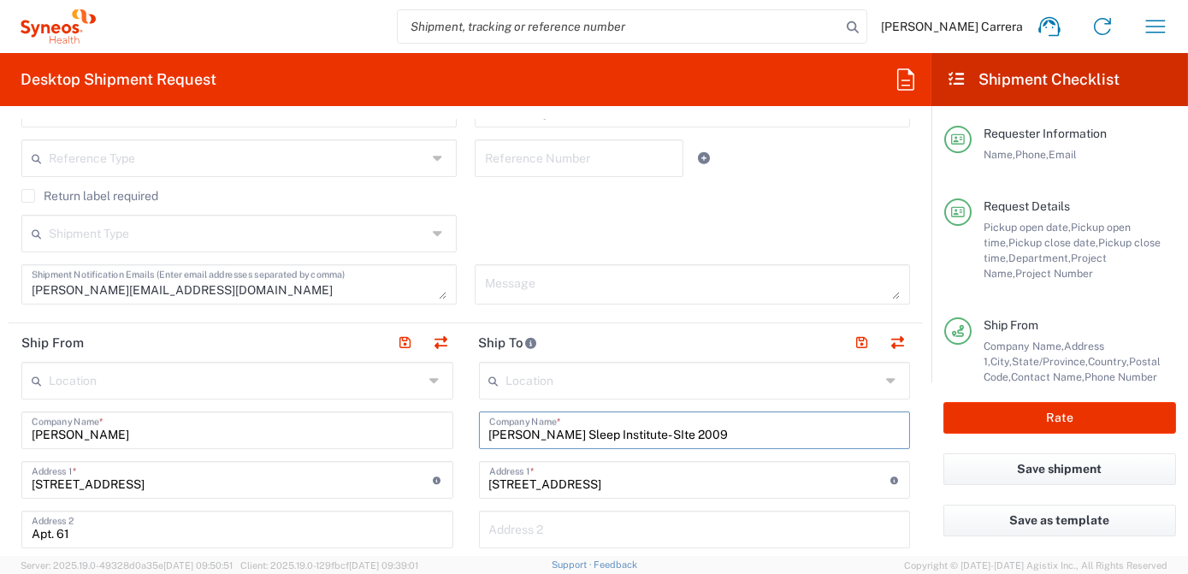
drag, startPoint x: 698, startPoint y: 434, endPoint x: 205, endPoint y: 429, distance: 492.6
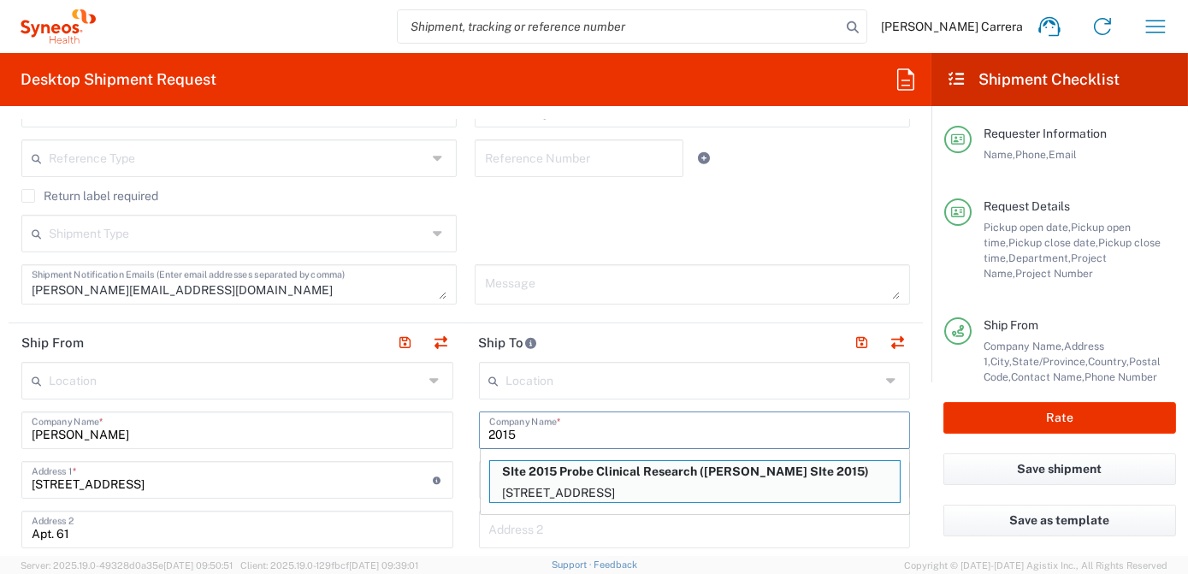
click at [597, 469] on p "SIte 2015 Probe Clinical Research ([PERSON_NAME] SIte 2015)" at bounding box center [695, 471] width 410 height 21
type input "SIte 2015 Probe Clinical Research"
type input "[STREET_ADDRESS]"
type input "Suite 102"
type input "[GEOGRAPHIC_DATA]"
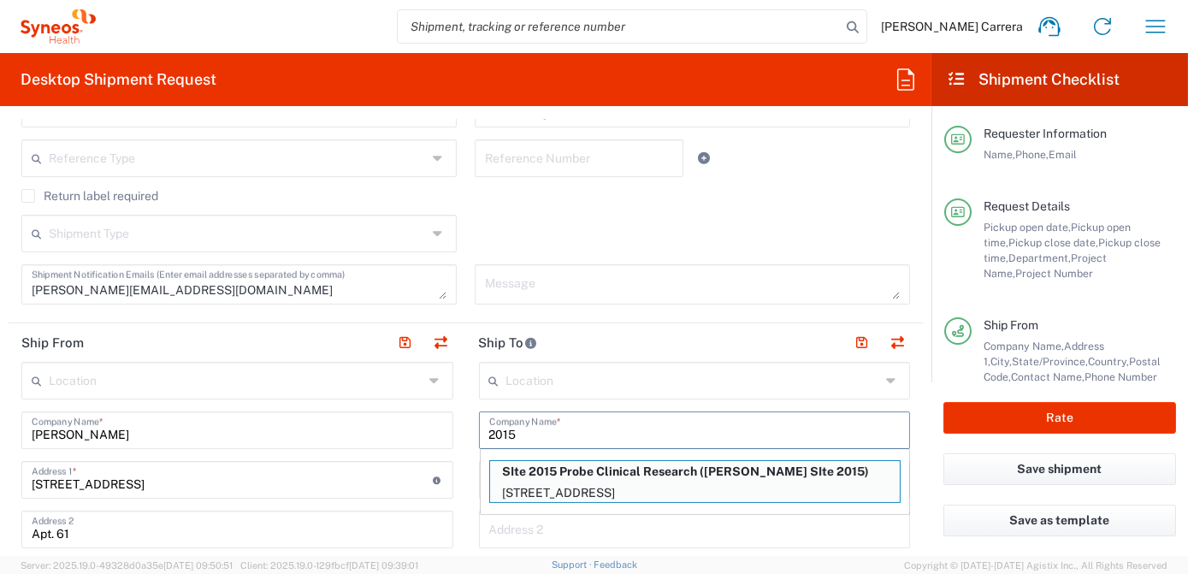
type input "[US_STATE]"
type input "92501"
type input "[PERSON_NAME] SIte 2015"
type input "[PHONE_NUMBER]"
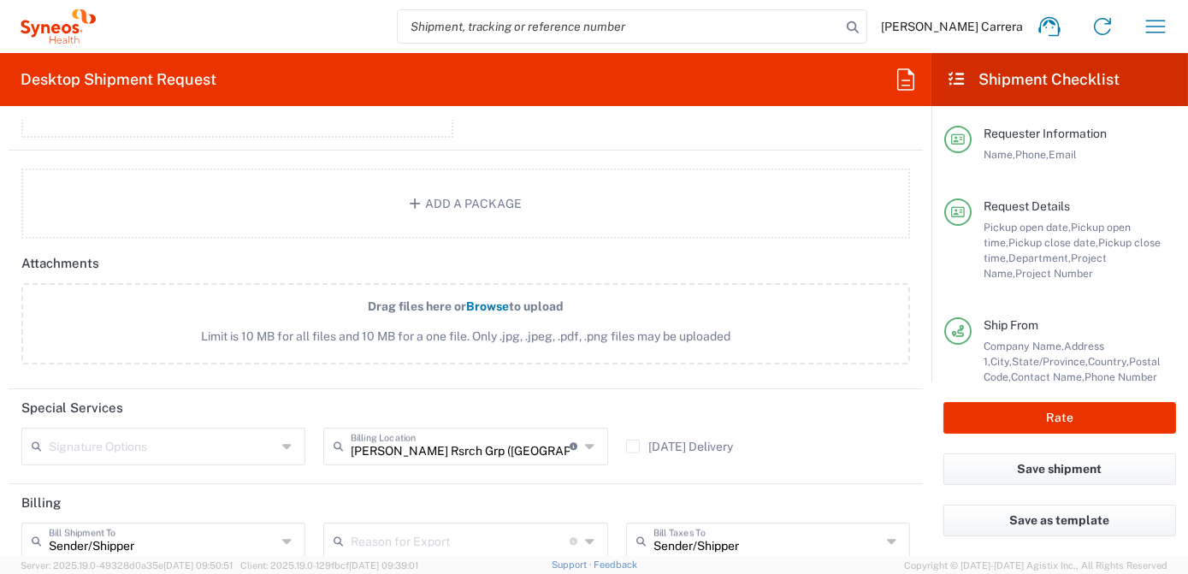
scroll to position [2098, 0]
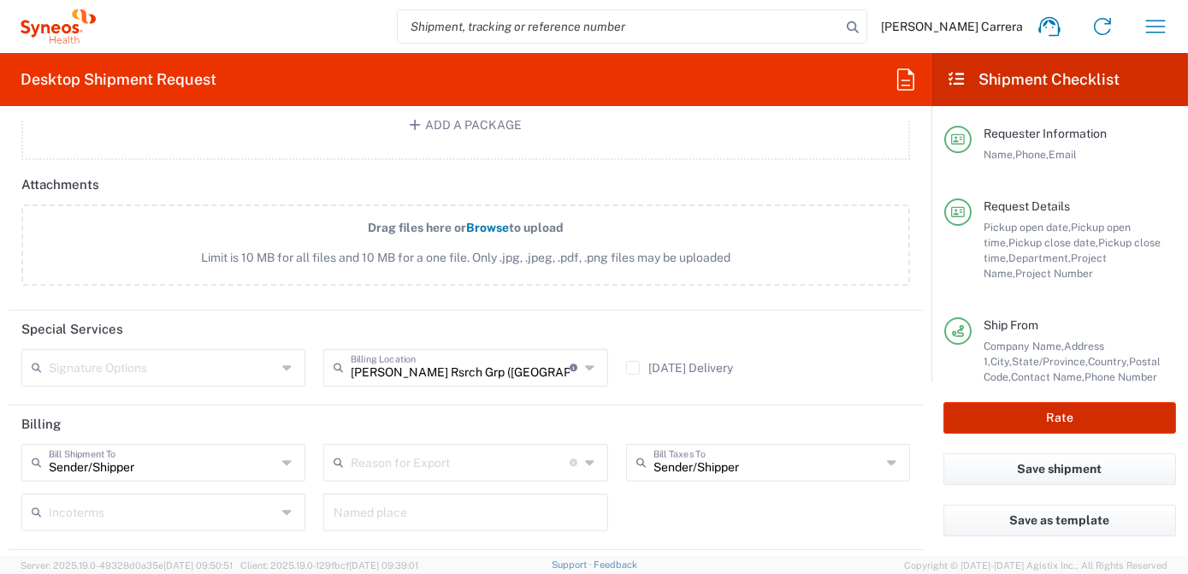
click at [999, 421] on button "Rate" at bounding box center [1059, 418] width 233 height 32
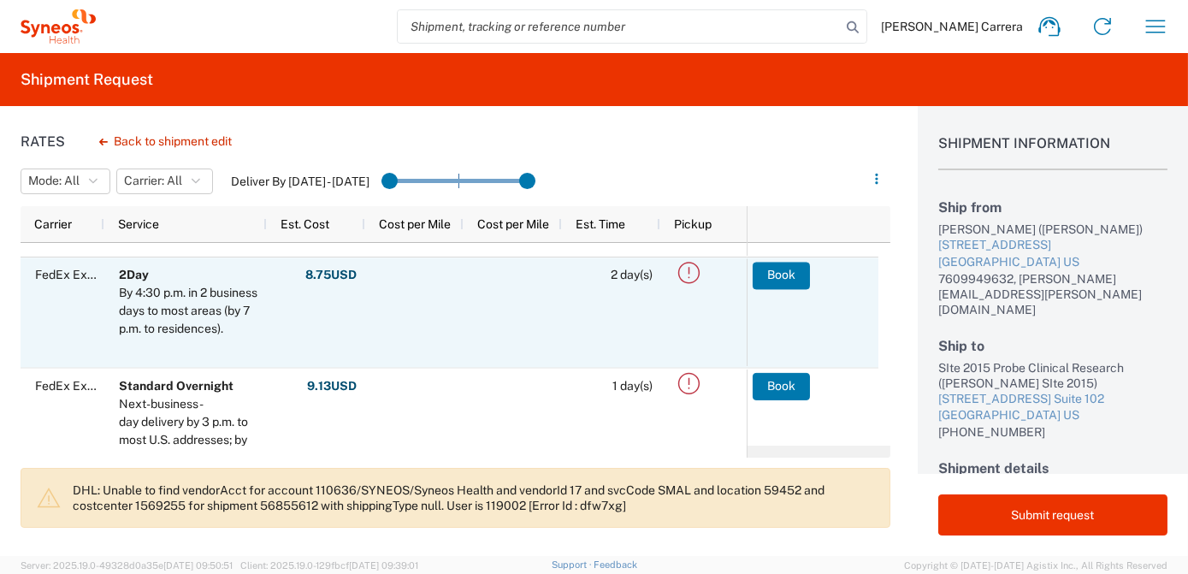
scroll to position [155, 0]
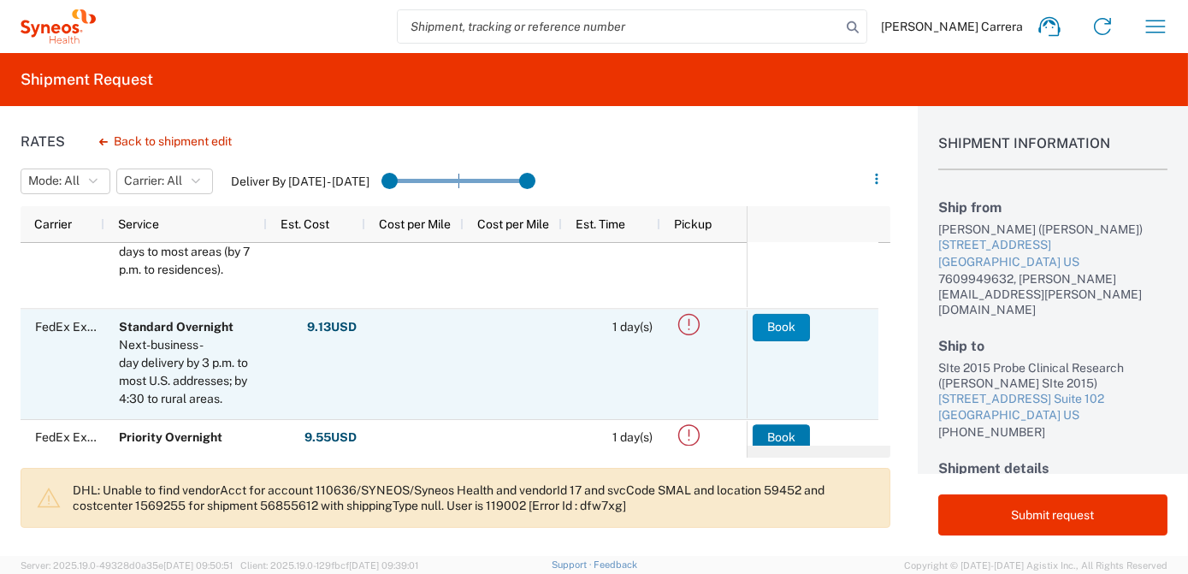
click at [792, 325] on button "Book" at bounding box center [780, 326] width 57 height 27
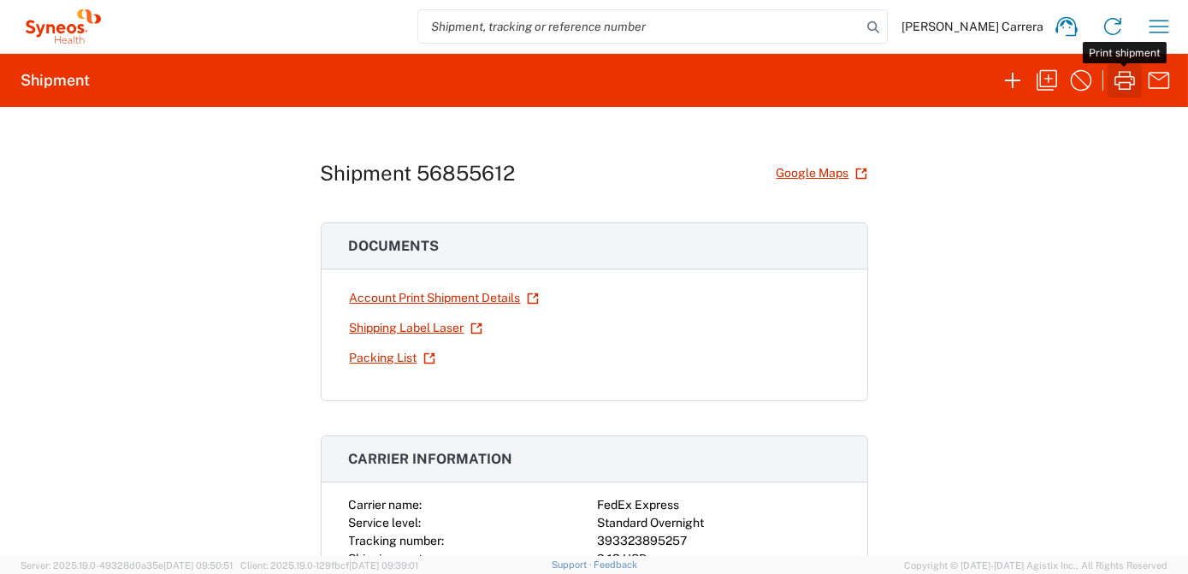
click at [1108, 81] on button "button" at bounding box center [1124, 80] width 34 height 34
